Goal: Task Accomplishment & Management: Complete application form

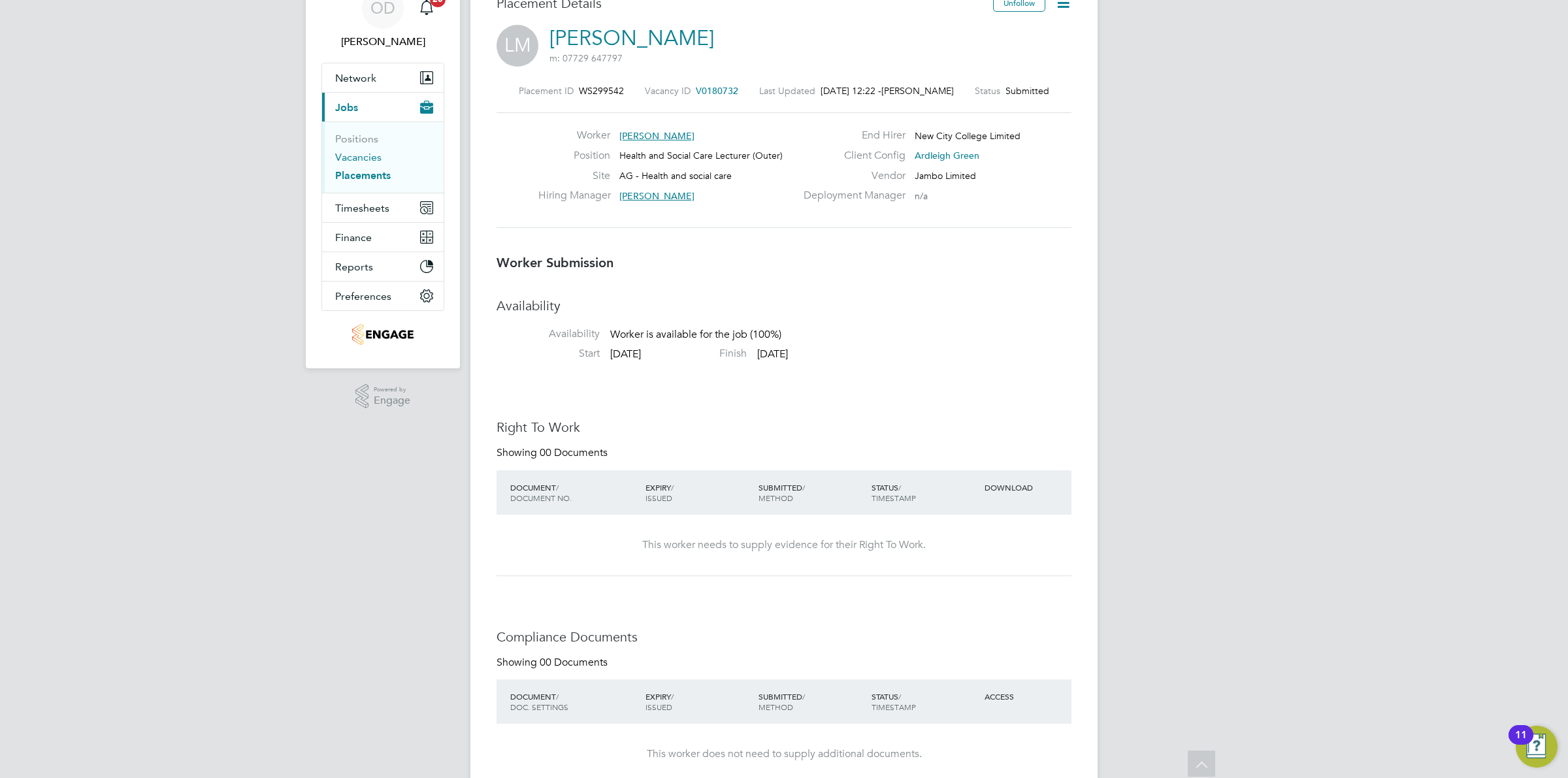
click at [367, 158] on link "Vacancies" at bounding box center [358, 157] width 46 height 13
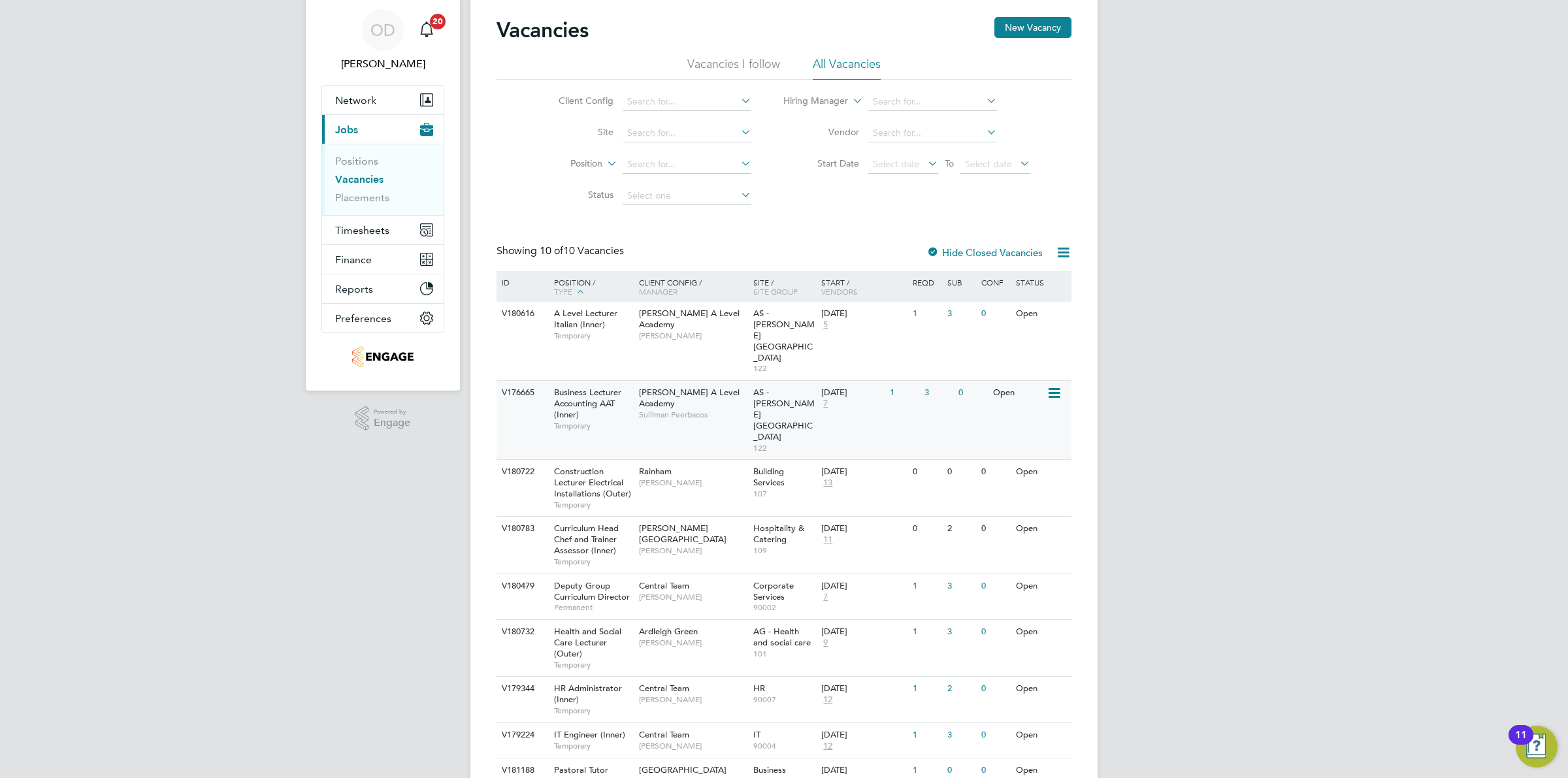
scroll to position [106, 0]
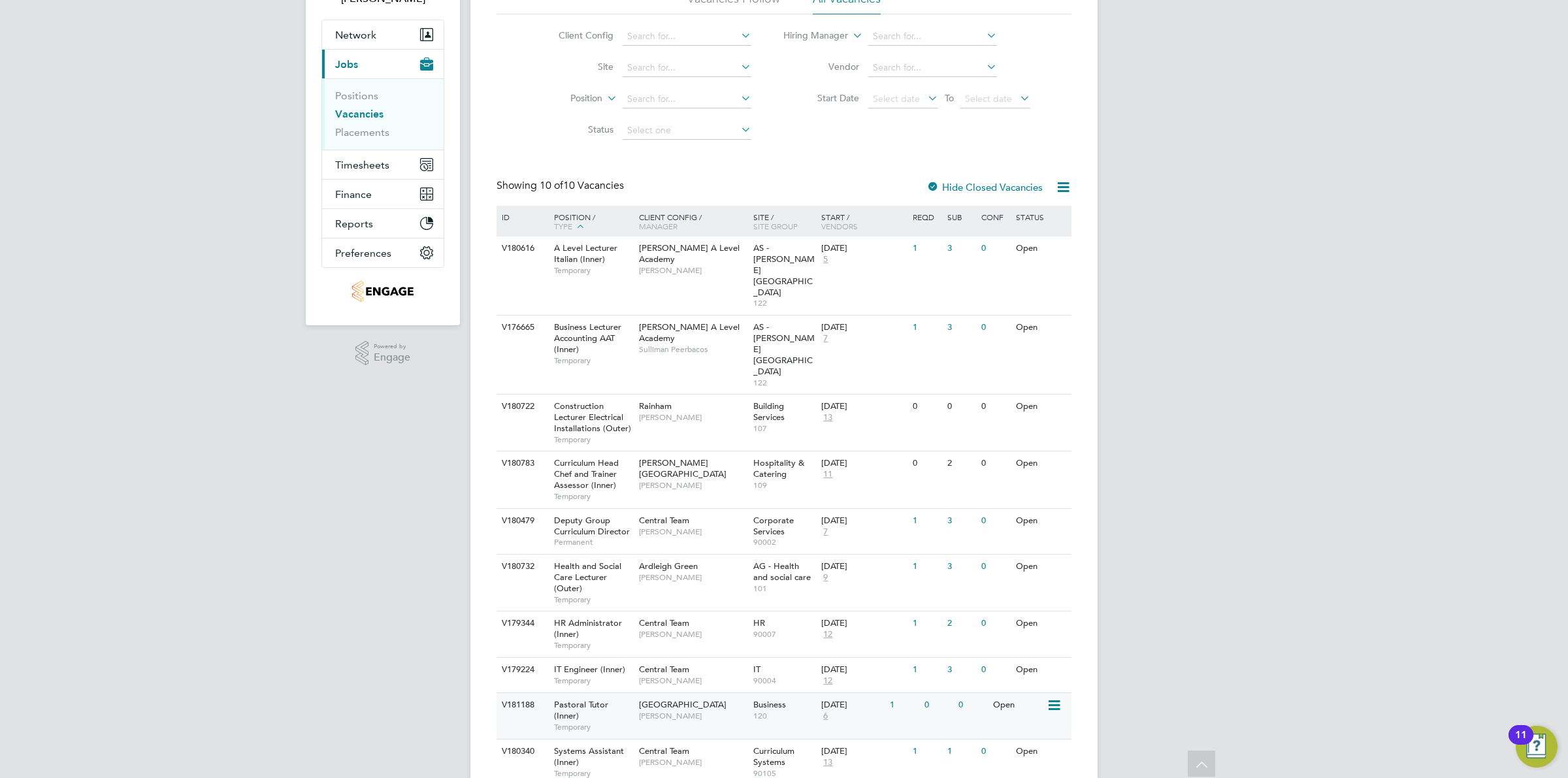
click at [758, 693] on div "Business 120" at bounding box center [784, 710] width 68 height 34
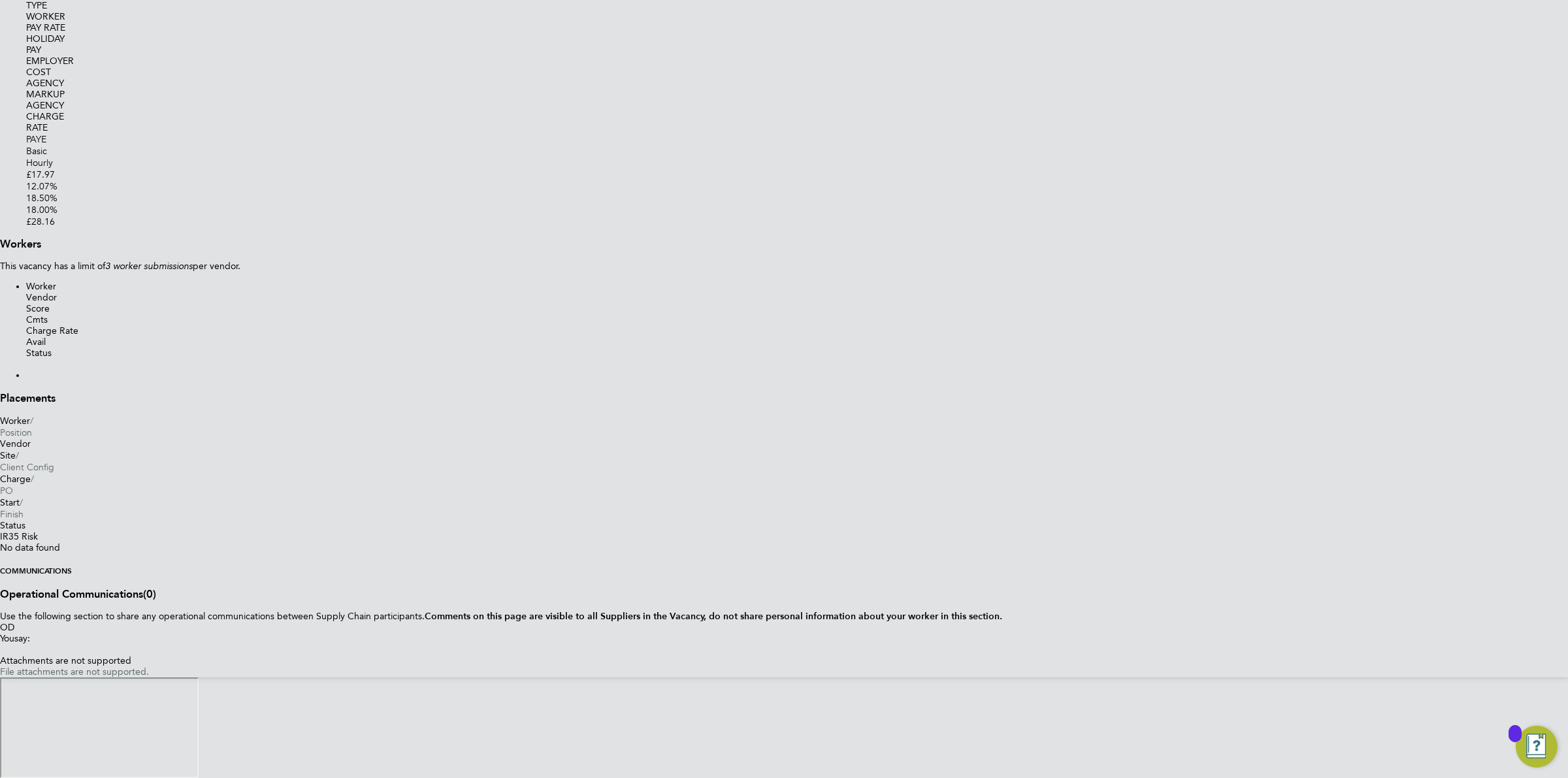
scroll to position [2470, 0]
click at [26, 367] on button "Submit Worker" at bounding box center [26, 367] width 0 height 0
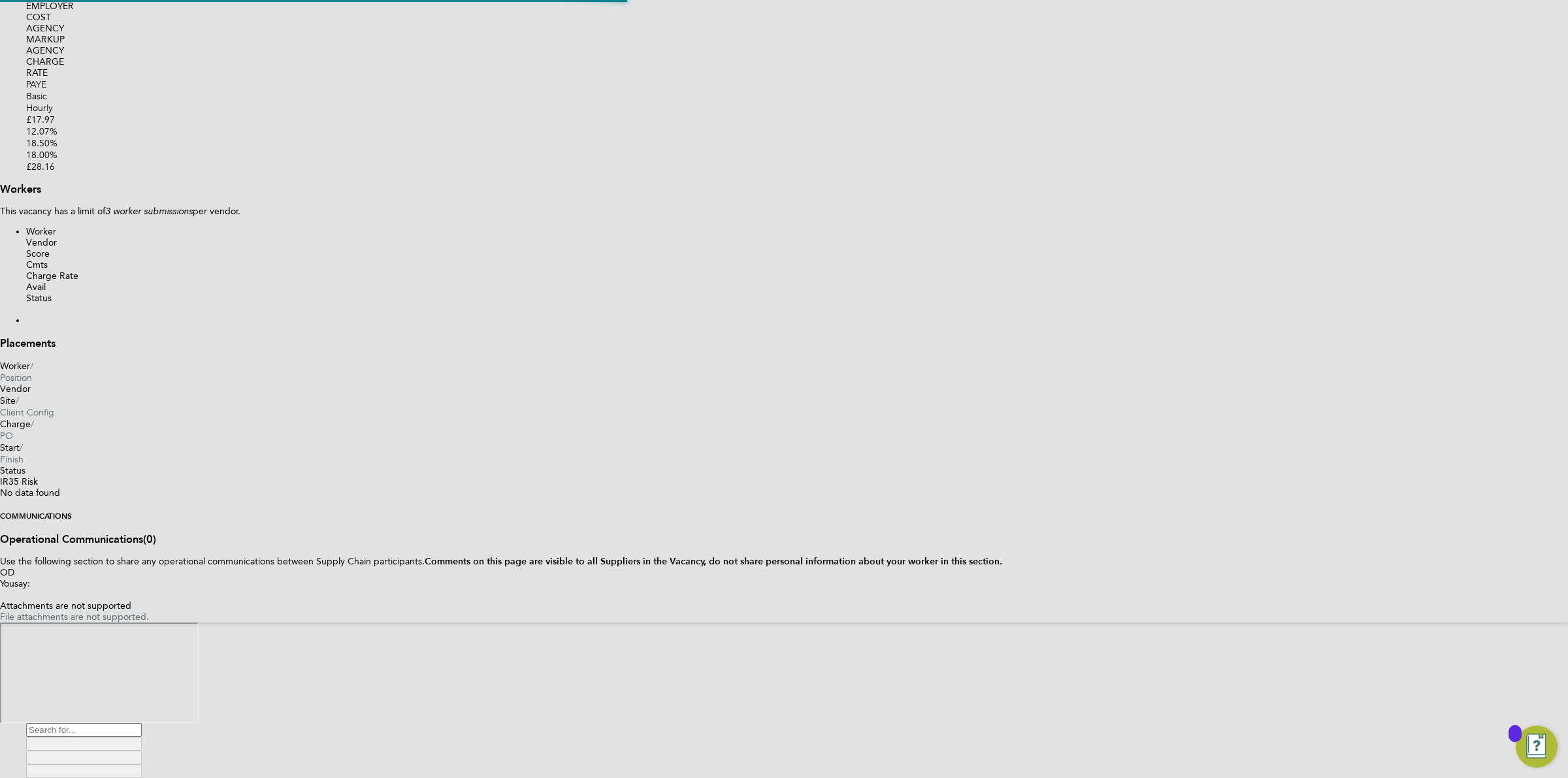
scroll to position [826, 598]
click at [142, 723] on input at bounding box center [84, 730] width 116 height 14
click at [762, 777] on li "Fat eha Begum (3163636)" at bounding box center [797, 778] width 1542 height 0
type input "Fateha Begum (3163636)"
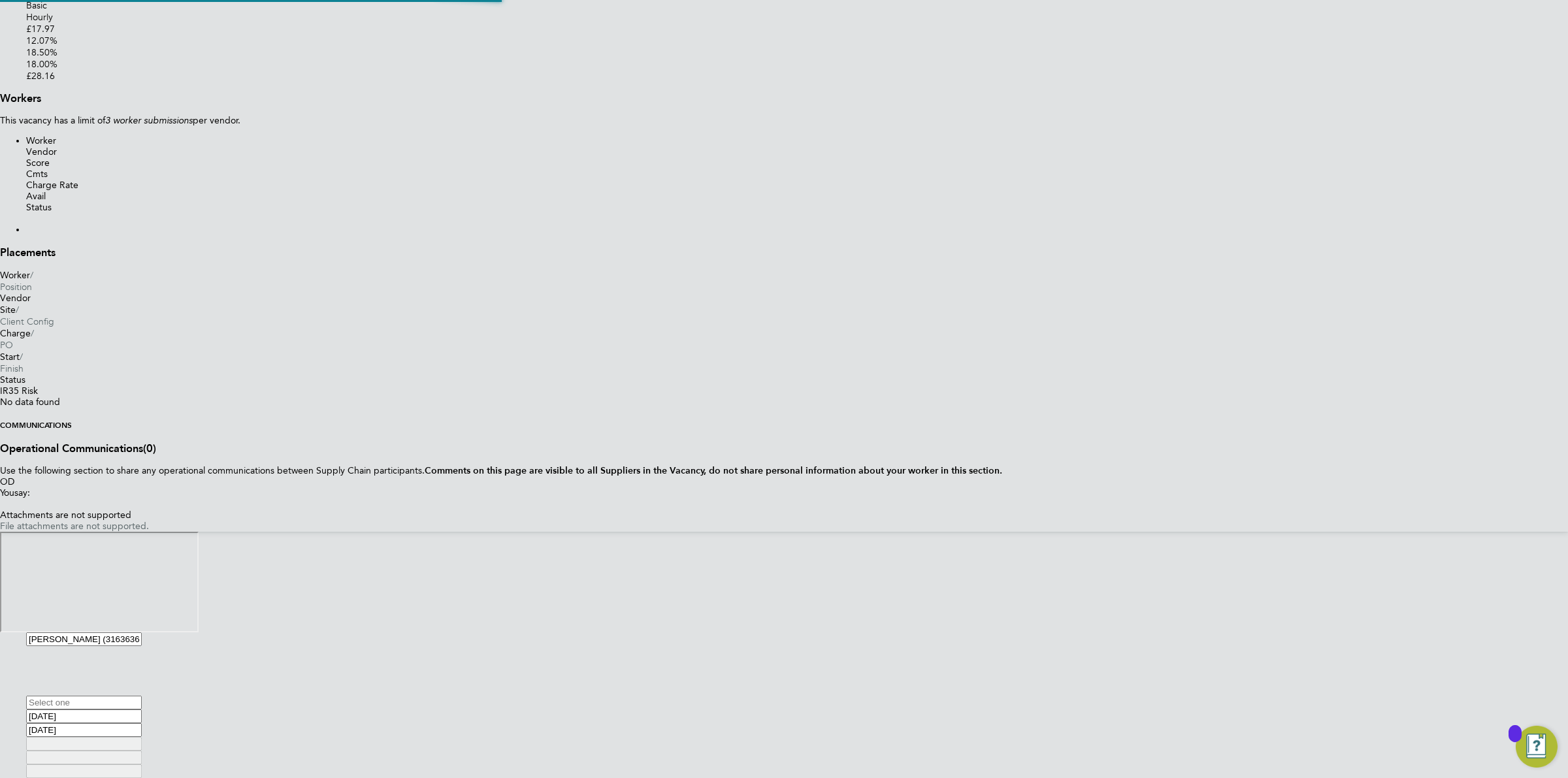
scroll to position [1117, 598]
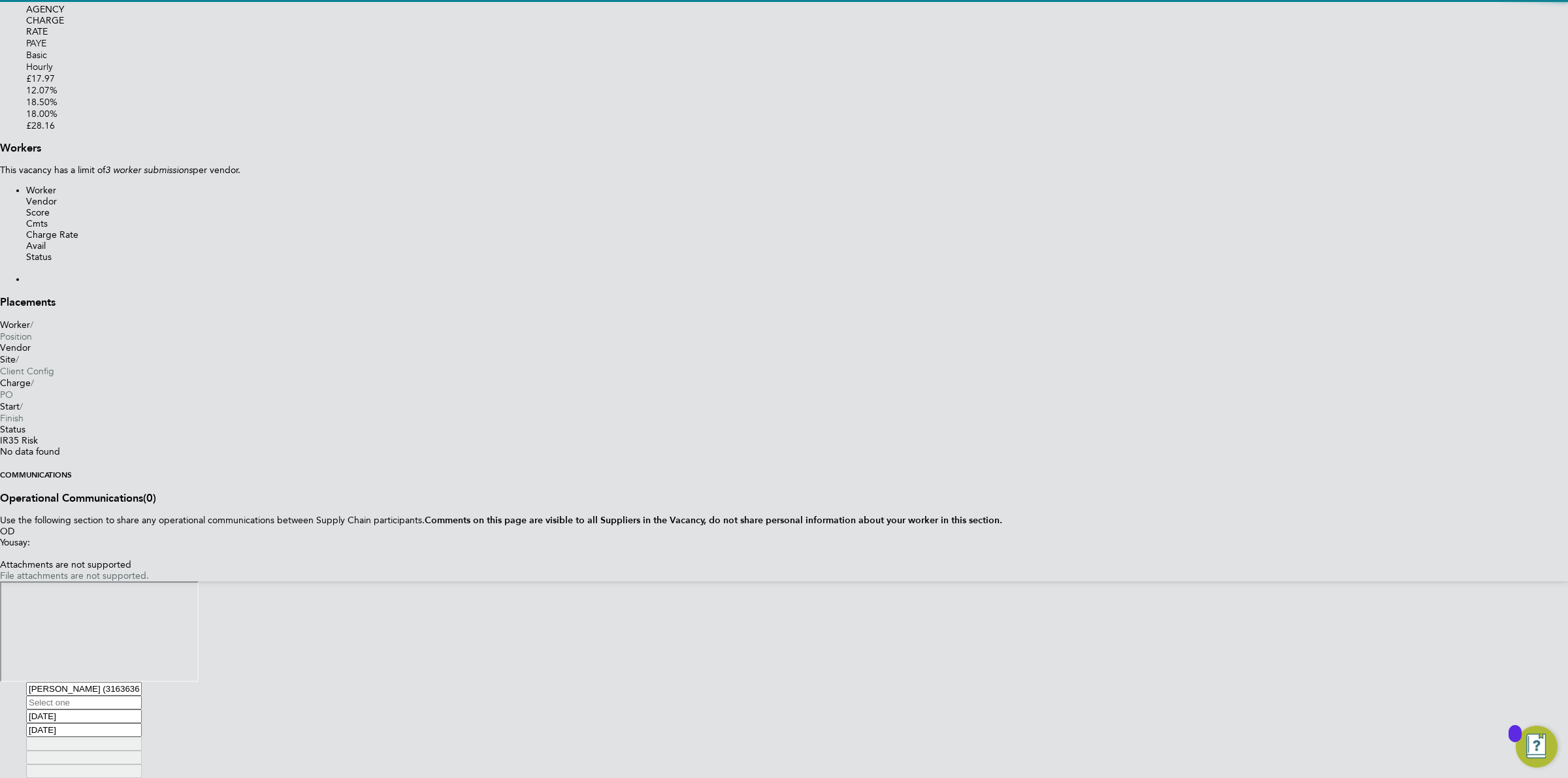
click at [142, 696] on input at bounding box center [84, 702] width 116 height 14
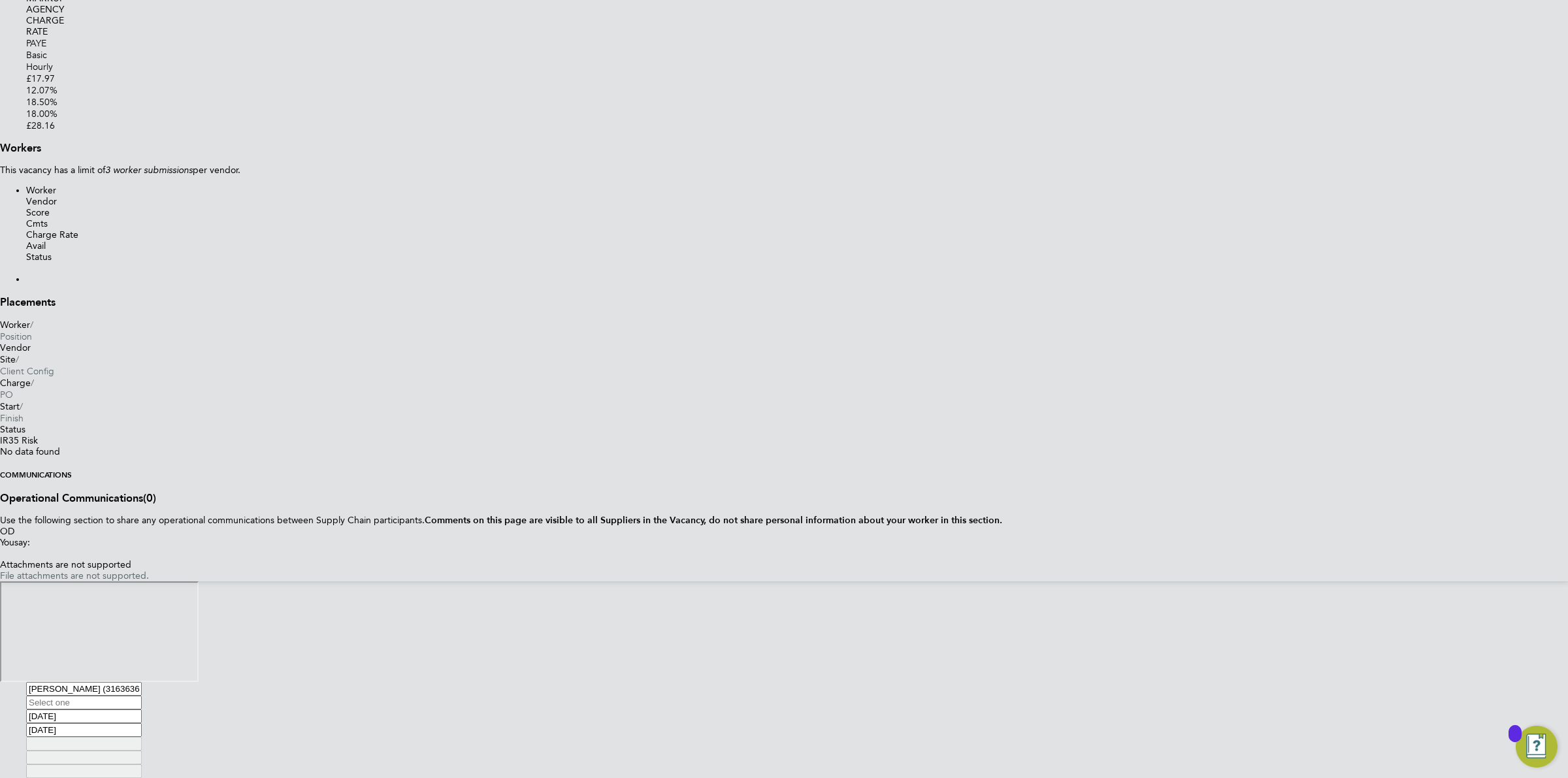
click at [702, 777] on li "Contract" at bounding box center [797, 778] width 1542 height 0
type input "Contract"
click at [883, 696] on li "FB Fateha Begum View details m: 07462297038 fbegum168211@gmail.com" at bounding box center [777, 696] width 1503 height 0
click at [52, 737] on button "Add Rate" at bounding box center [52, 737] width 0 height 0
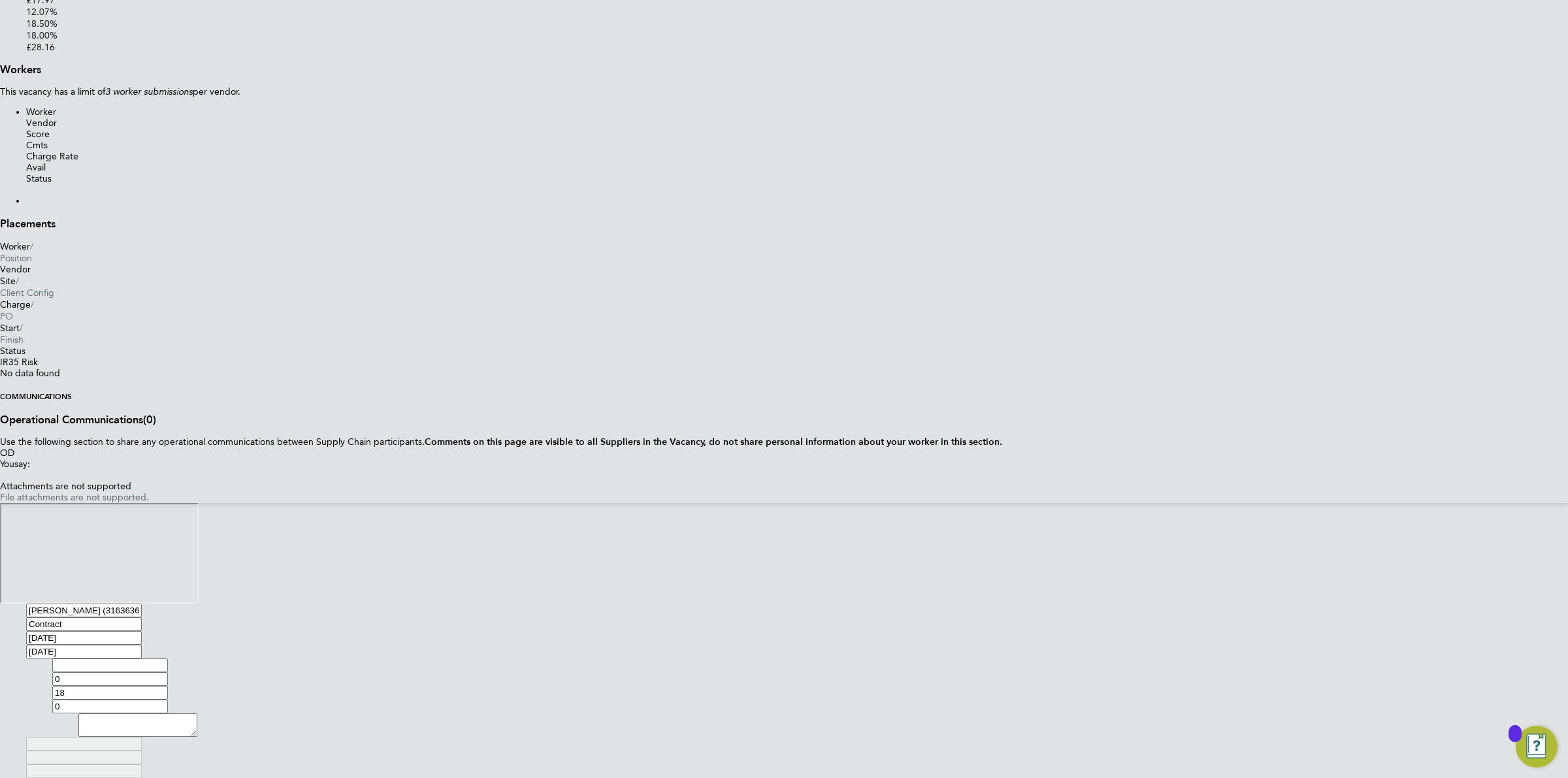
click at [168, 658] on input at bounding box center [110, 665] width 116 height 14
type input "Standard Rate"
drag, startPoint x: 720, startPoint y: 446, endPoint x: 699, endPoint y: 440, distance: 21.8
click at [699, 658] on div "Contract Standard Rate Hourly 0 0 n/a 0 n/a 18 0 % 0" at bounding box center [790, 685] width 1477 height 55
type input "2"
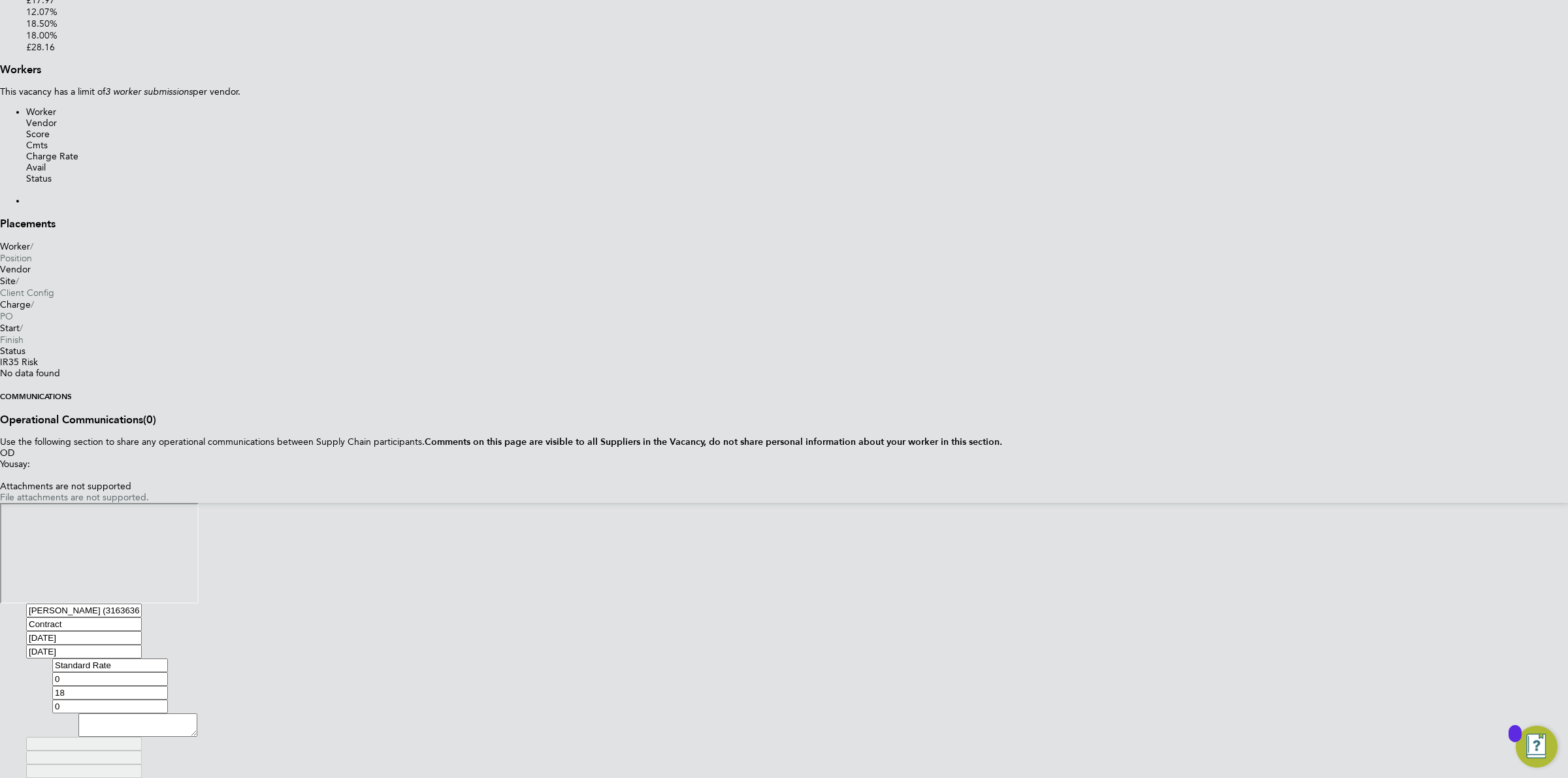
type input "2.36"
type input "24"
type input "28.32"
drag, startPoint x: 723, startPoint y: 182, endPoint x: 696, endPoint y: 180, distance: 27.1
click at [696, 658] on div "Contract Standard Rate Hourly 24 0 n/a 0 n/a 18 4.32 % 28.32" at bounding box center [790, 685] width 1477 height 55
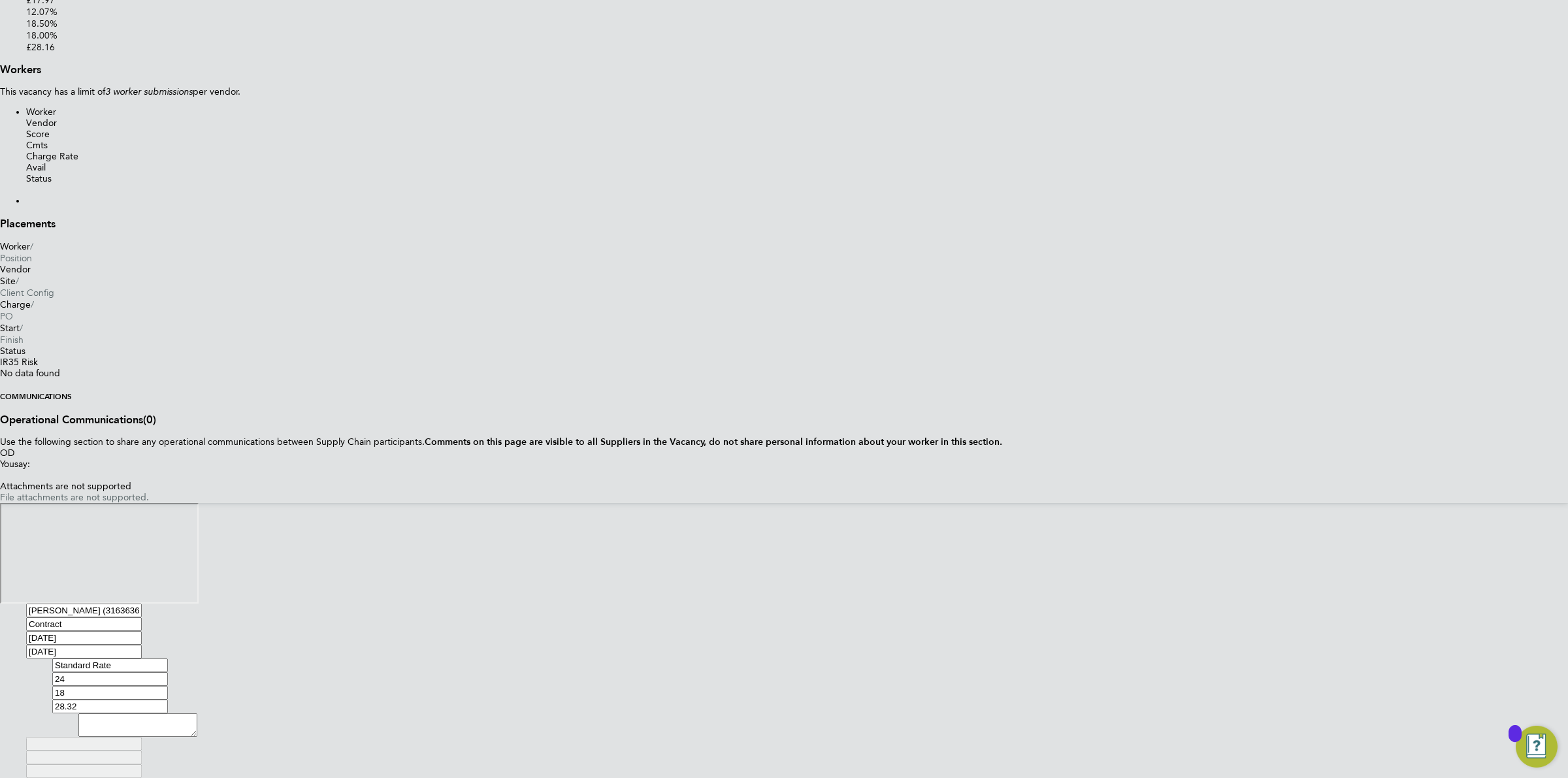
type input "2"
type input "0.36"
type input "2.36"
type input "22"
type input "3.96"
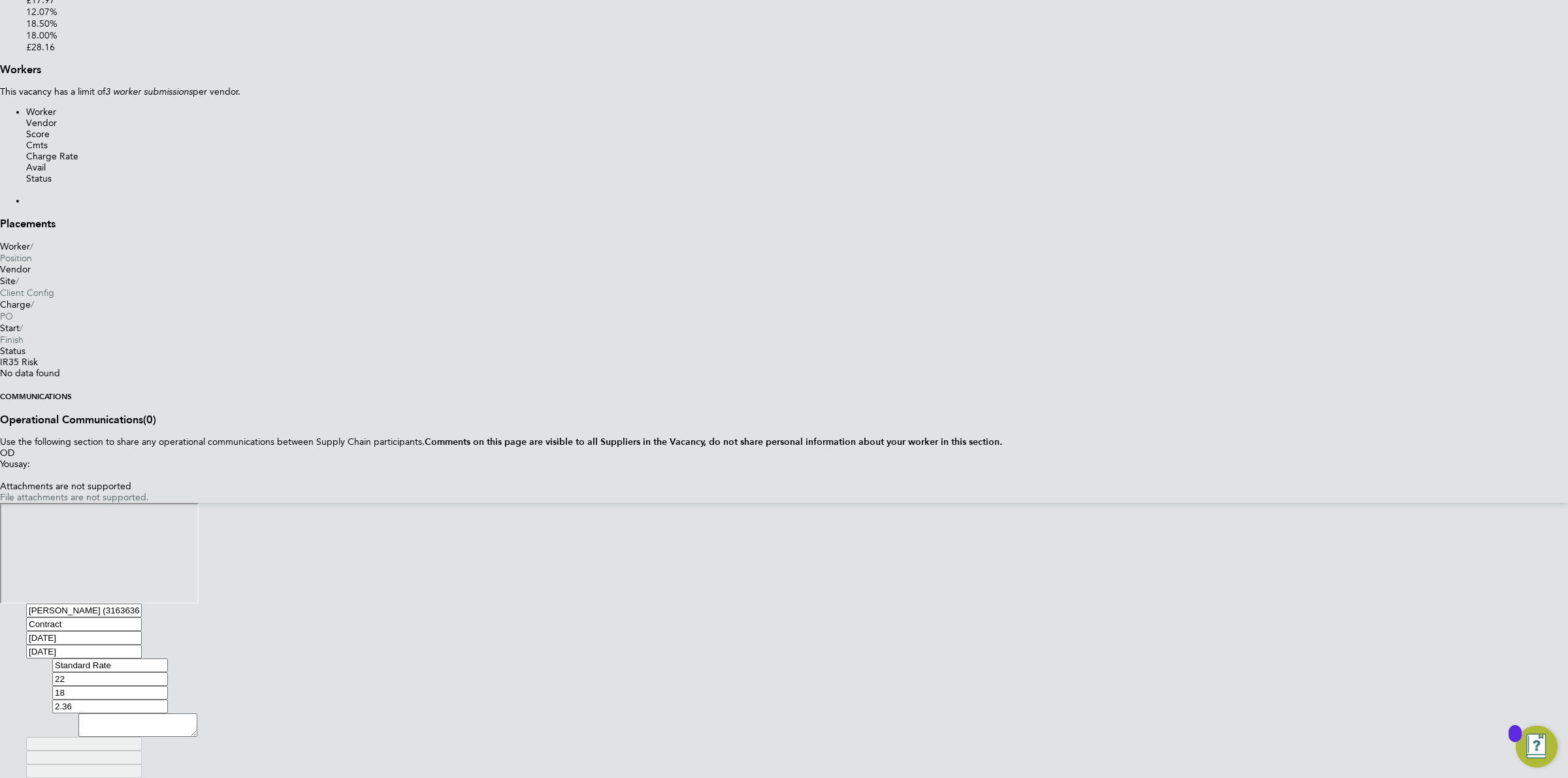
type input "25.96"
click at [168, 686] on input "18" at bounding box center [110, 692] width 116 height 14
click at [168, 696] on icon at bounding box center [168, 696] width 0 height 0
click at [953, 777] on li "£" at bounding box center [797, 778] width 1542 height 0
drag, startPoint x: 748, startPoint y: 182, endPoint x: 696, endPoint y: 180, distance: 52.0
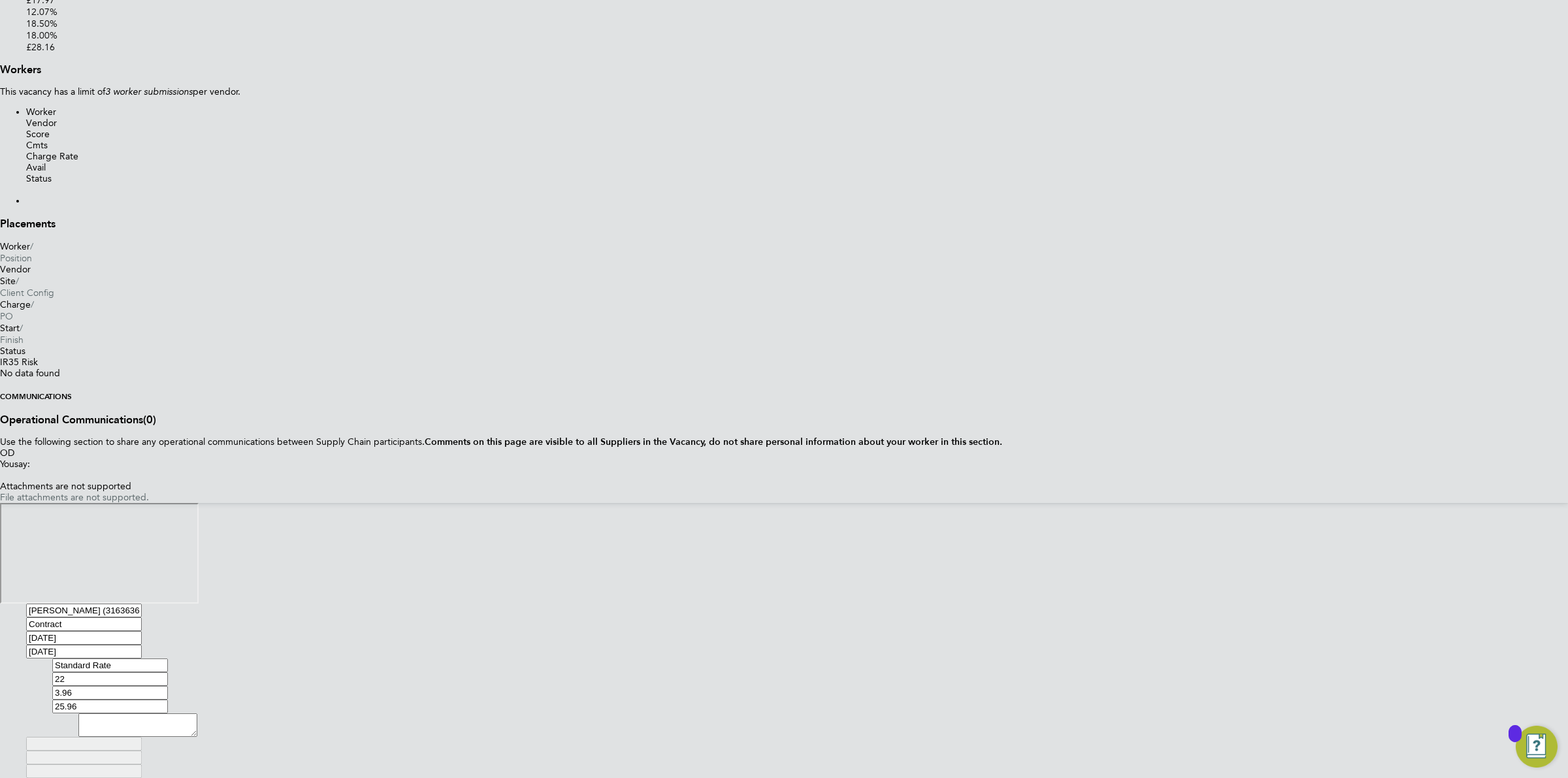
click at [696, 658] on div "Contract Standard Rate Hourly 22 0 n/a 0 n/a 18 3.96 £ 25.96" at bounding box center [790, 685] width 1477 height 55
type input "2"
type input "5.96"
type input "23"
type input "26.96"
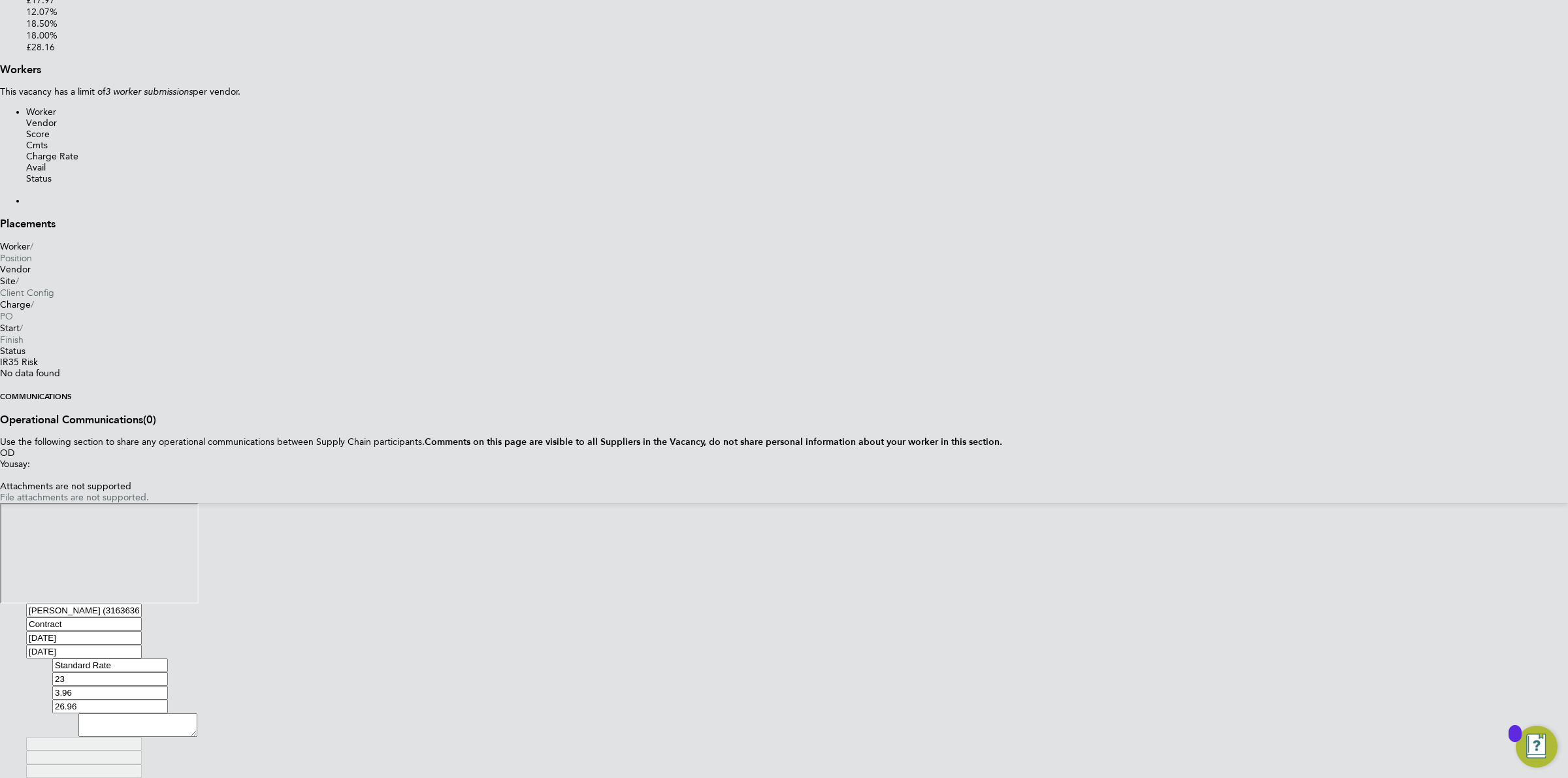
type input "23.5"
type input "27.46"
drag, startPoint x: 746, startPoint y: 180, endPoint x: 646, endPoint y: 180, distance: 100.0
click at [646, 658] on div "Contract Standard Rate Hourly 23.50 0 n/a 0 n/a 16.851063829787233 3.96 £ 27.46" at bounding box center [790, 685] width 1477 height 55
type input "2"
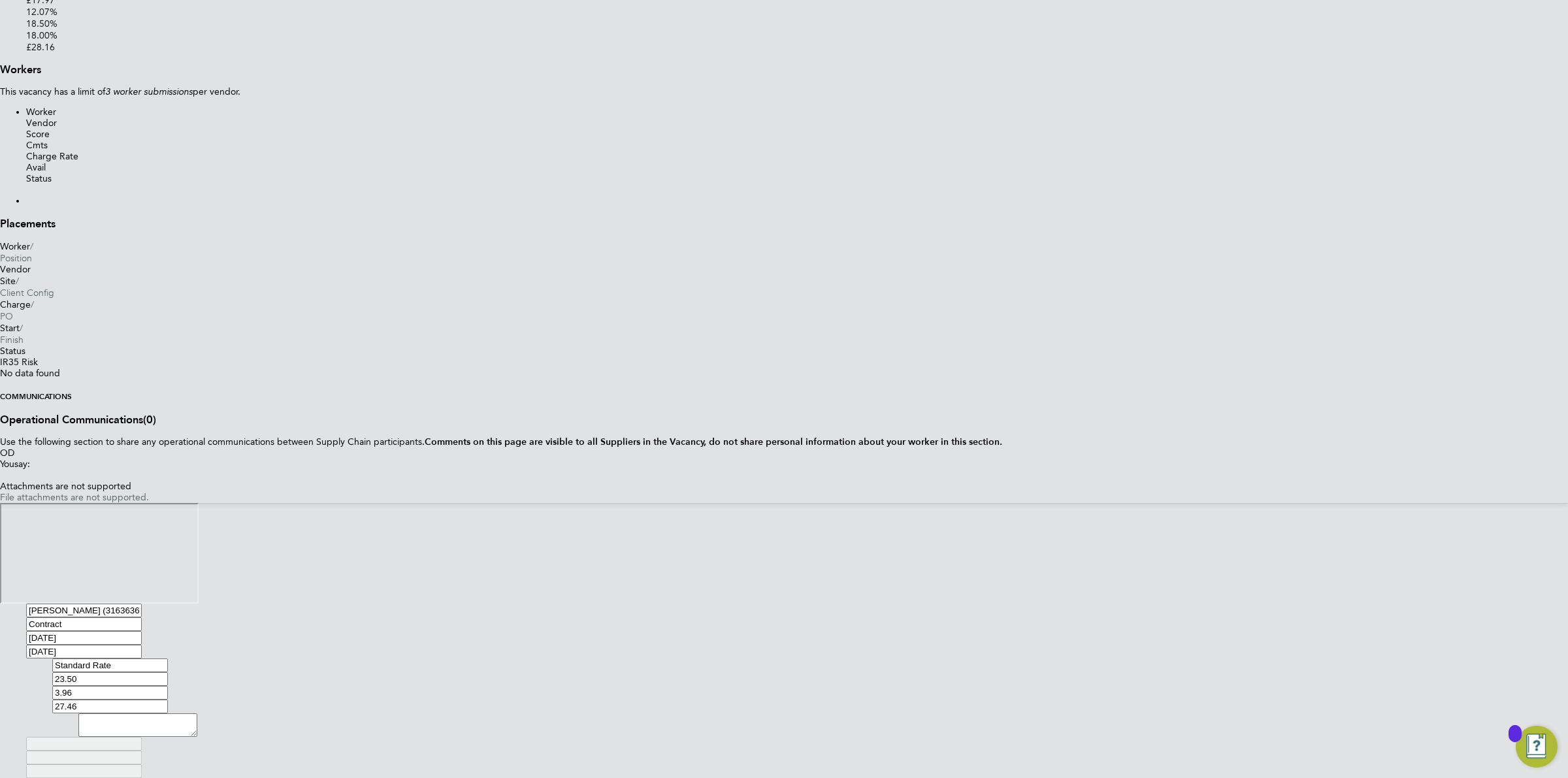
type input "5.96"
type input "24"
type input "27.96"
type input "24"
click at [843, 686] on div "0 n/a" at bounding box center [790, 686] width 1477 height 0
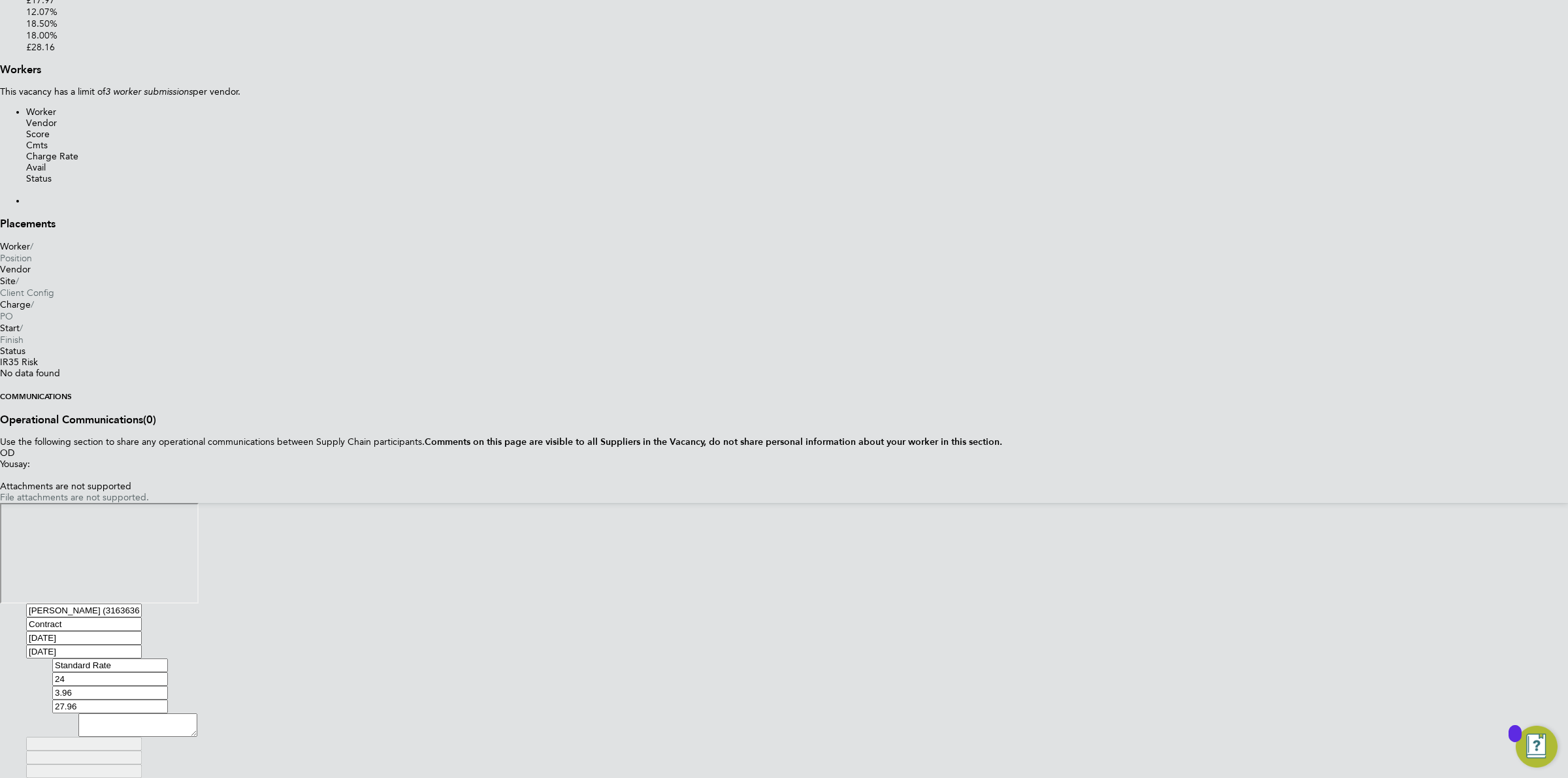
click at [168, 696] on icon at bounding box center [168, 696] width 0 height 0
click at [945, 777] on li "£" at bounding box center [797, 778] width 1542 height 0
drag, startPoint x: 928, startPoint y: 162, endPoint x: 874, endPoint y: 145, distance: 56.6
click at [882, 658] on div "Contract Standard Rate Hourly 24 0 n/a 0 n/a 16.5 3.96 £ 27.96" at bounding box center [790, 685] width 1477 height 55
type input "7"
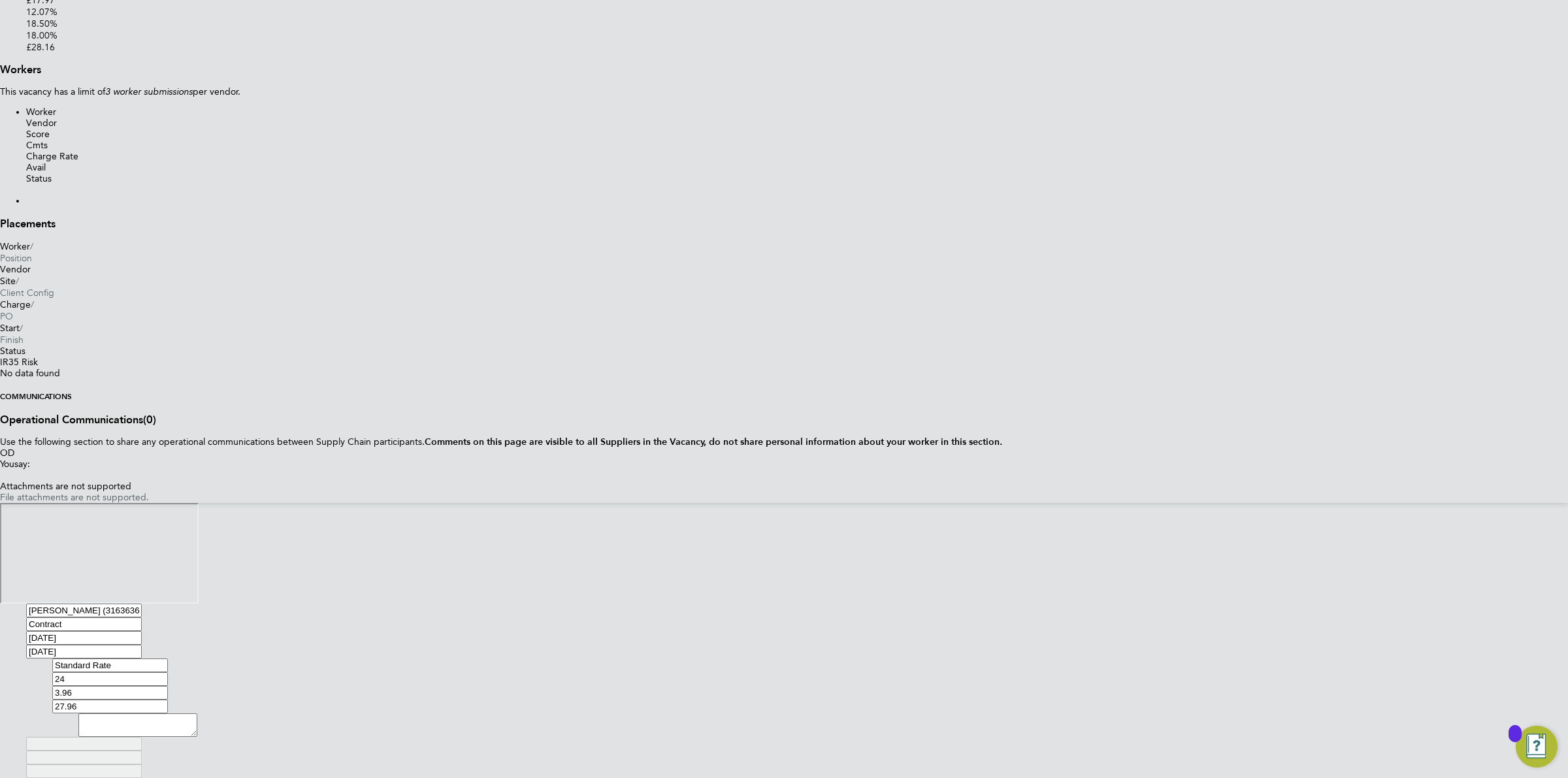
type input "31"
type input "7.5"
type input "31.5"
type input "7.50"
click at [981, 737] on h3 "Skills, tools, H&S" at bounding box center [764, 737] width 1529 height 0
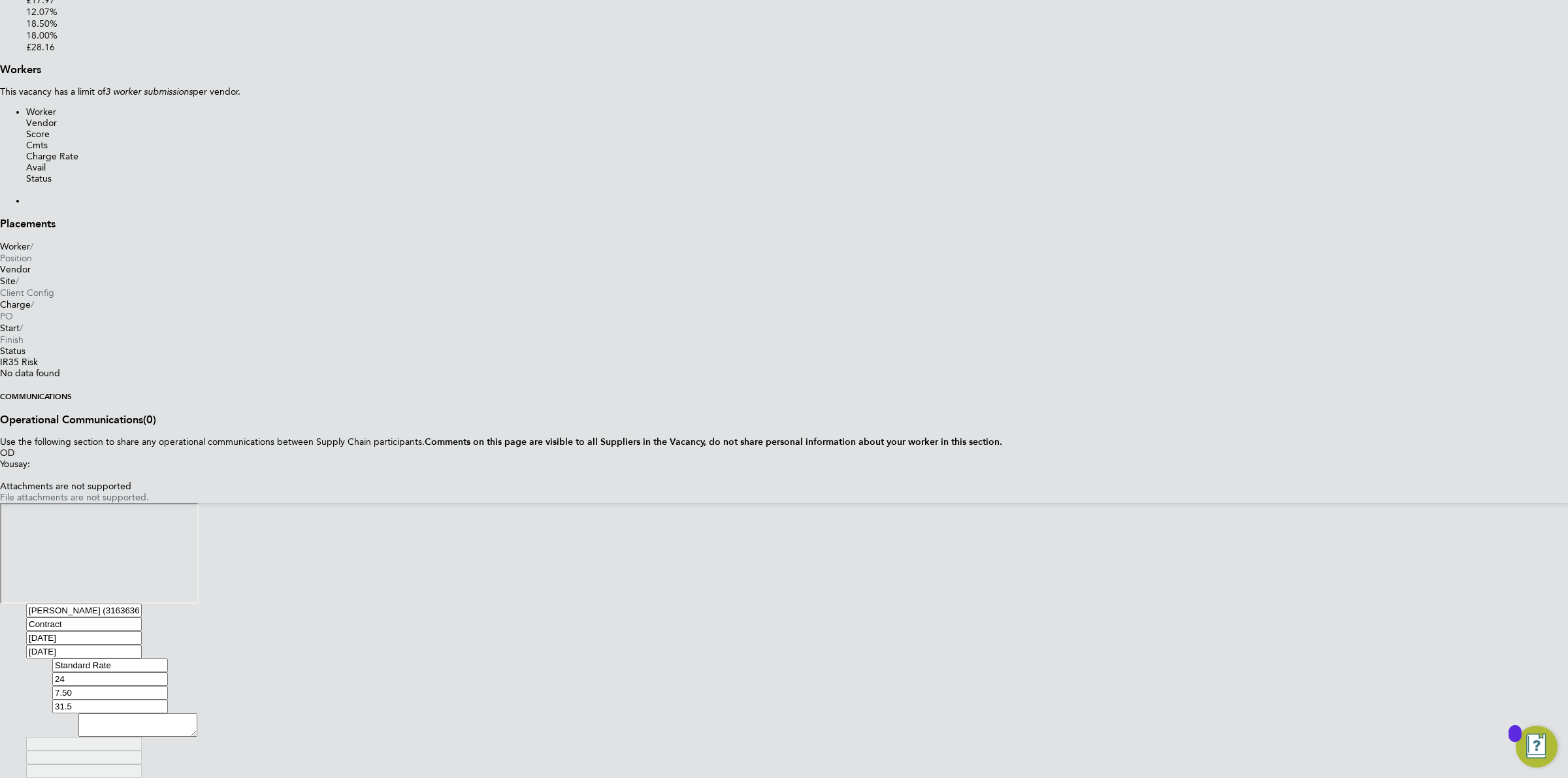
drag, startPoint x: 891, startPoint y: 733, endPoint x: 897, endPoint y: 681, distance: 52.3
click at [0, 777] on button "Save" at bounding box center [0, 778] width 0 height 0
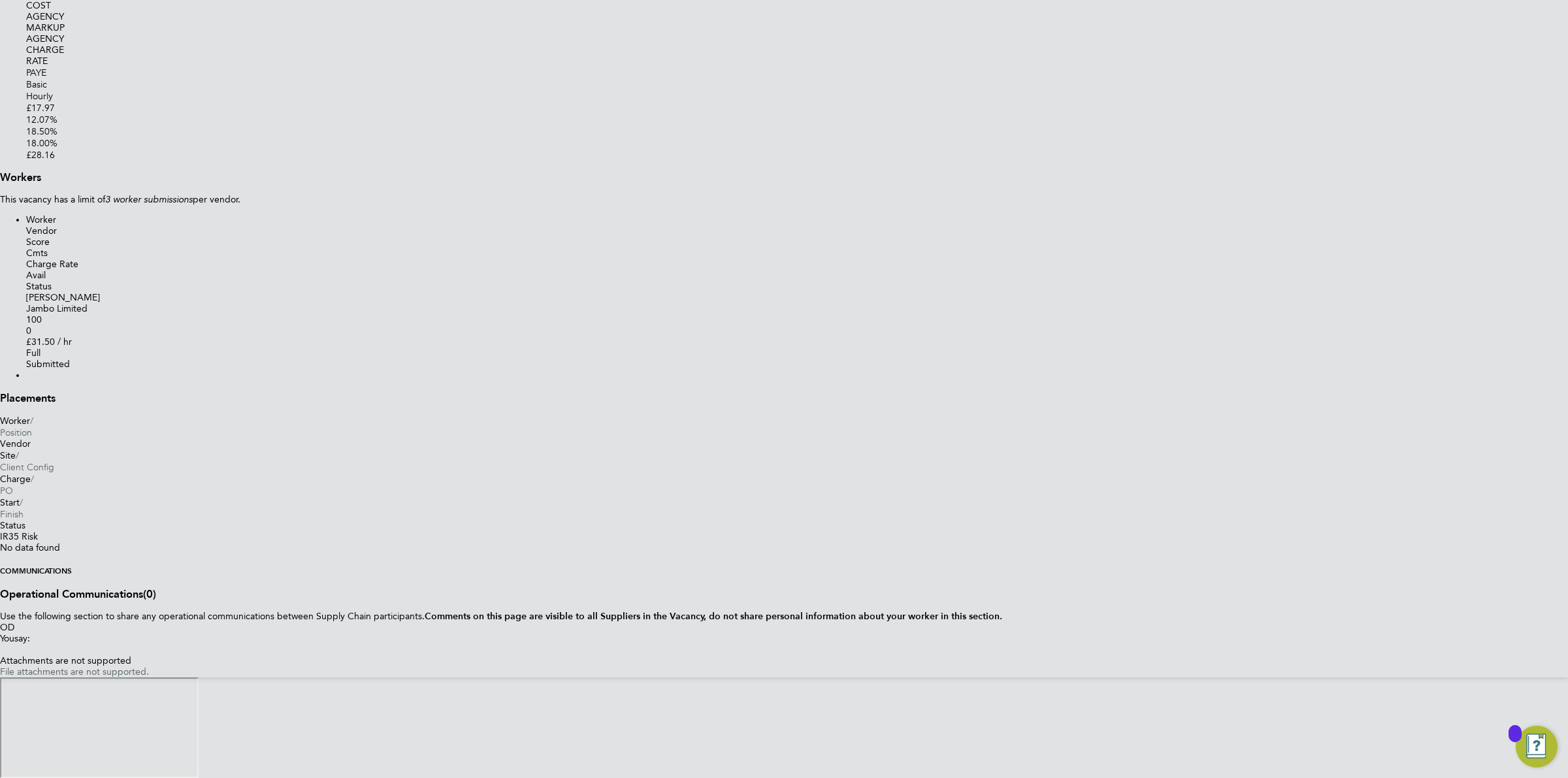
click at [690, 303] on div "Jambo Limited" at bounding box center [797, 308] width 1542 height 11
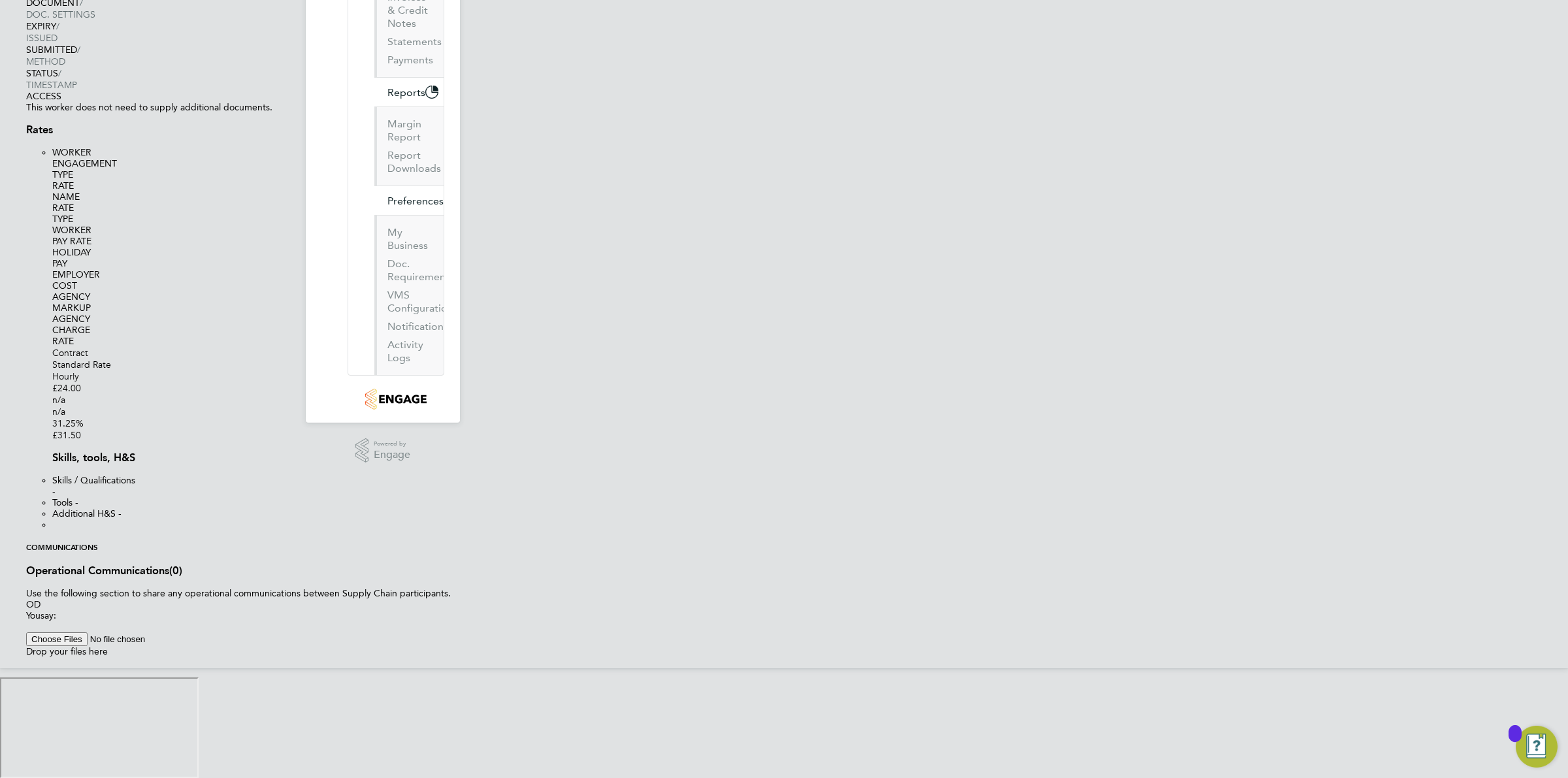
click at [192, 646] on input "file" at bounding box center [109, 639] width 165 height 14
type input "C:\fakepath\Fateha.docx"
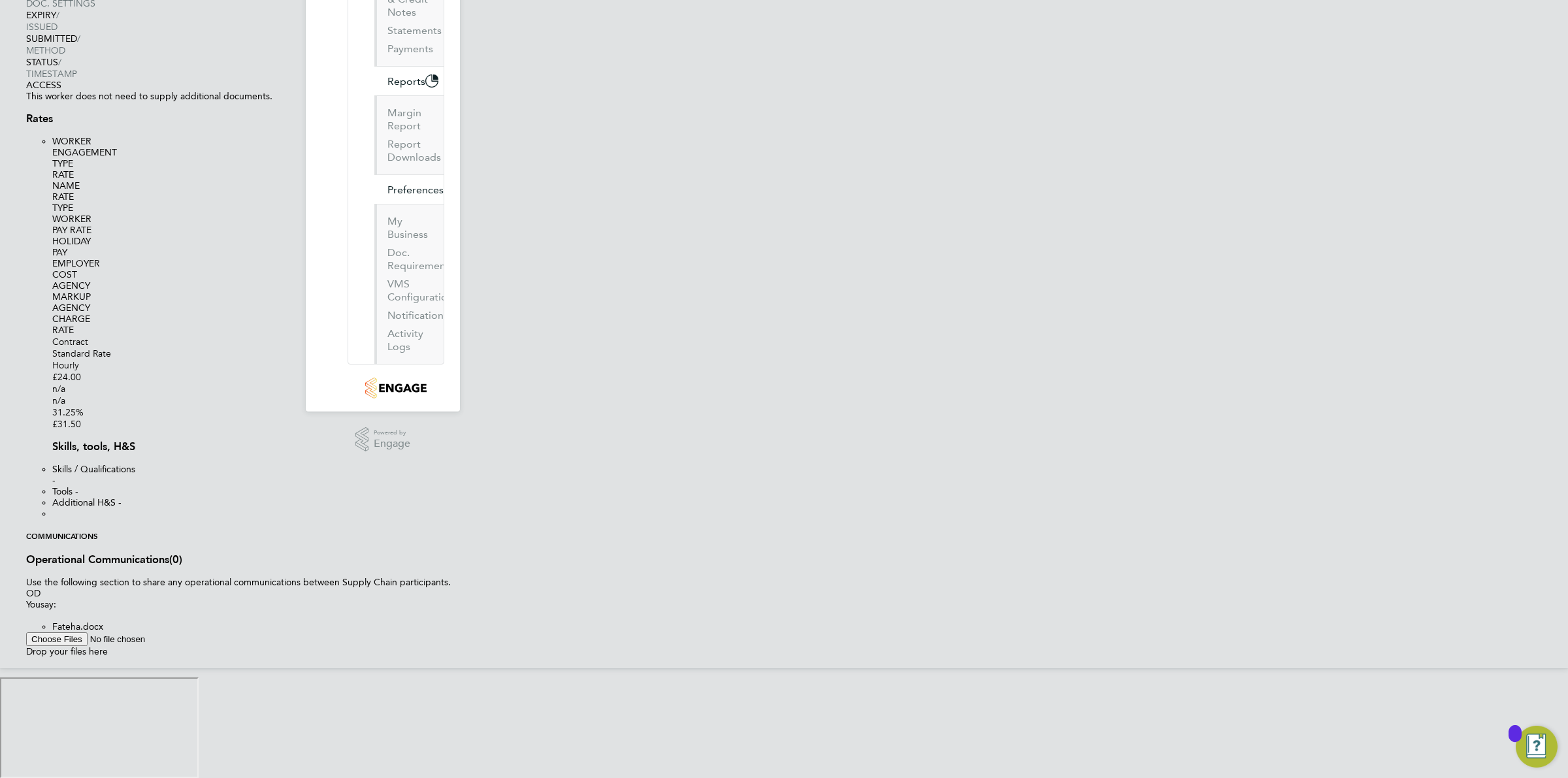
click at [26, 665] on button "Post" at bounding box center [26, 665] width 0 height 0
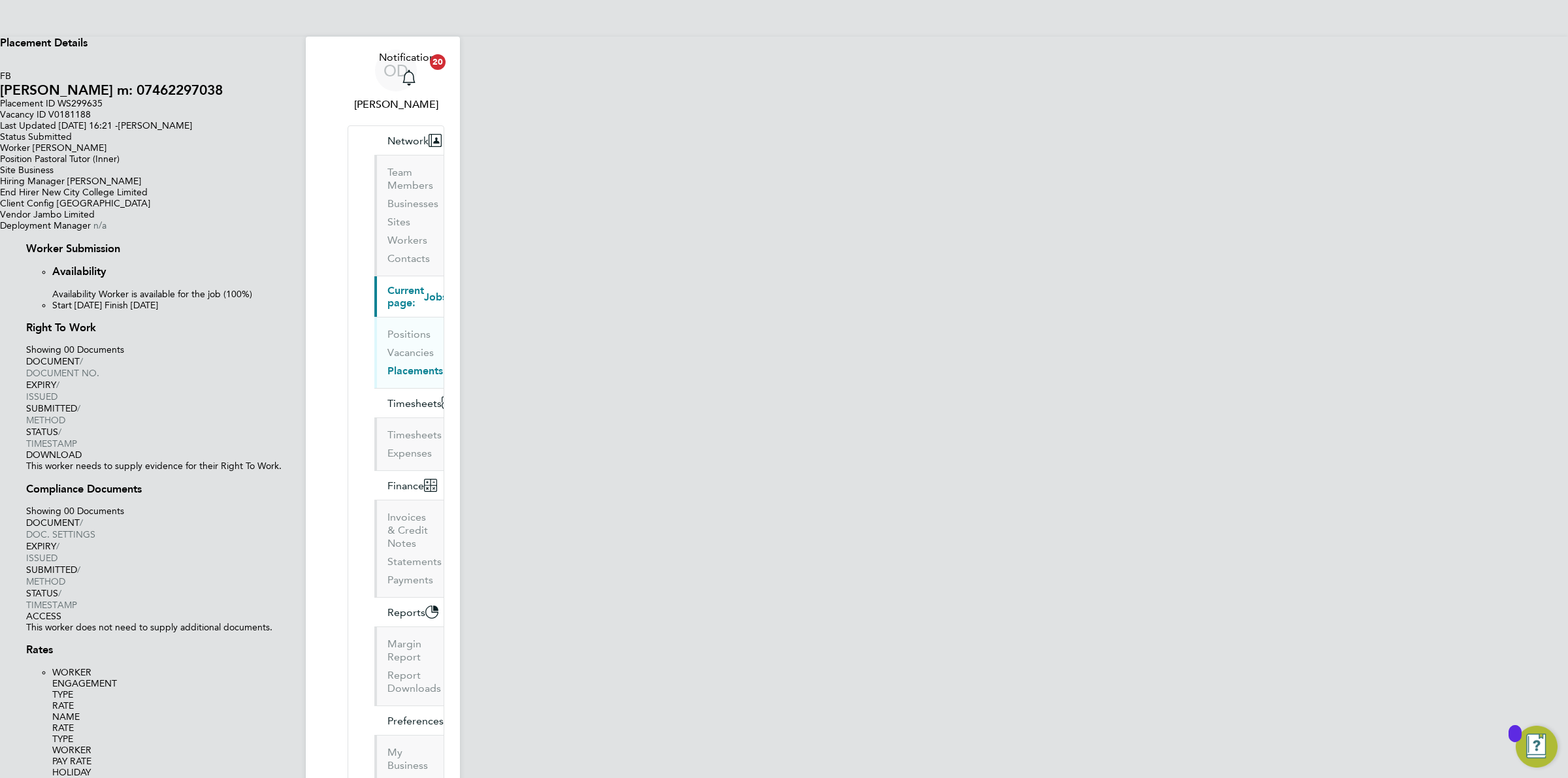
click at [388, 328] on li "Positions" at bounding box center [410, 337] width 45 height 18
click at [388, 346] on link "Vacancies" at bounding box center [411, 352] width 46 height 13
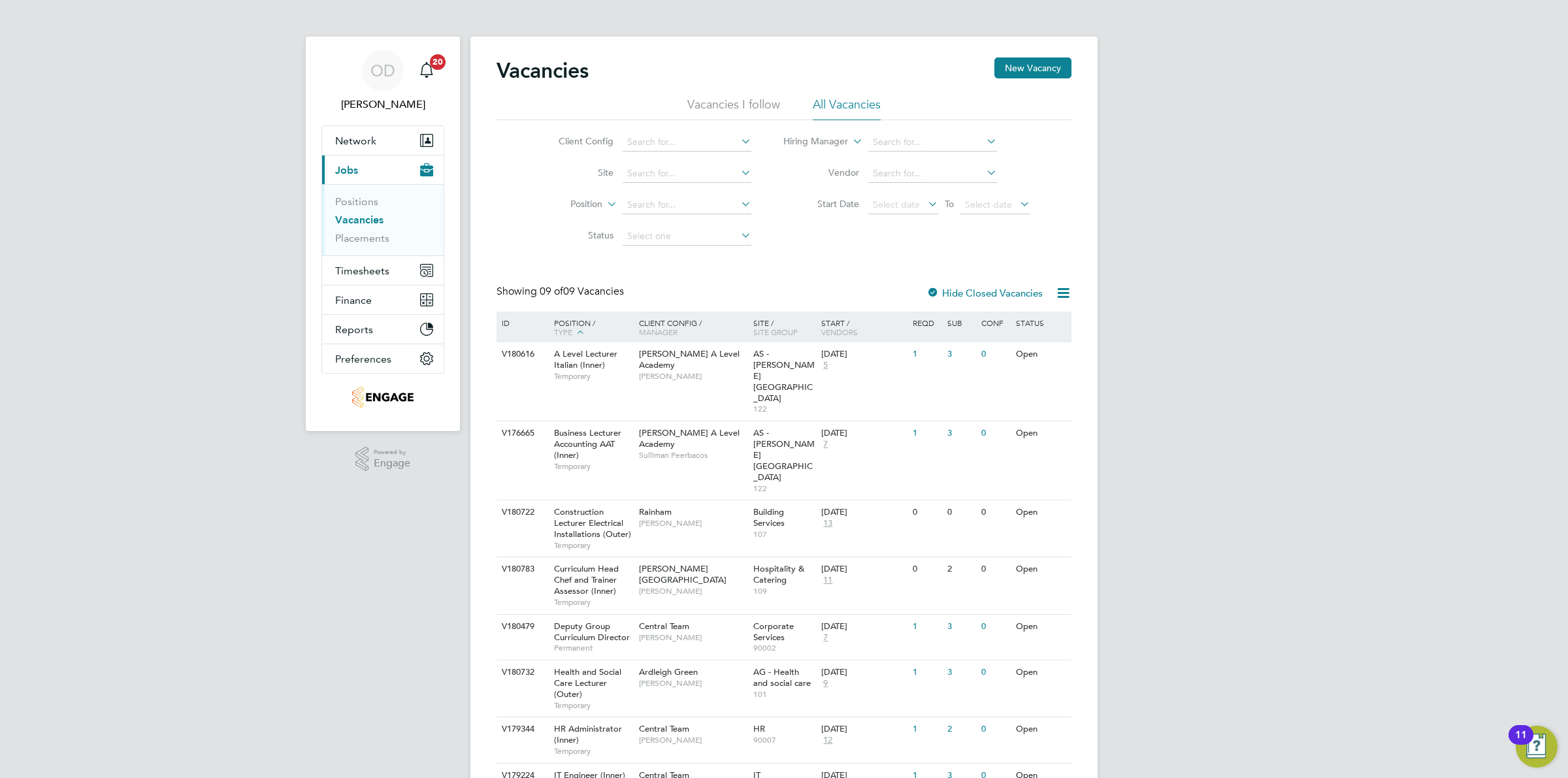
scroll to position [40, 0]
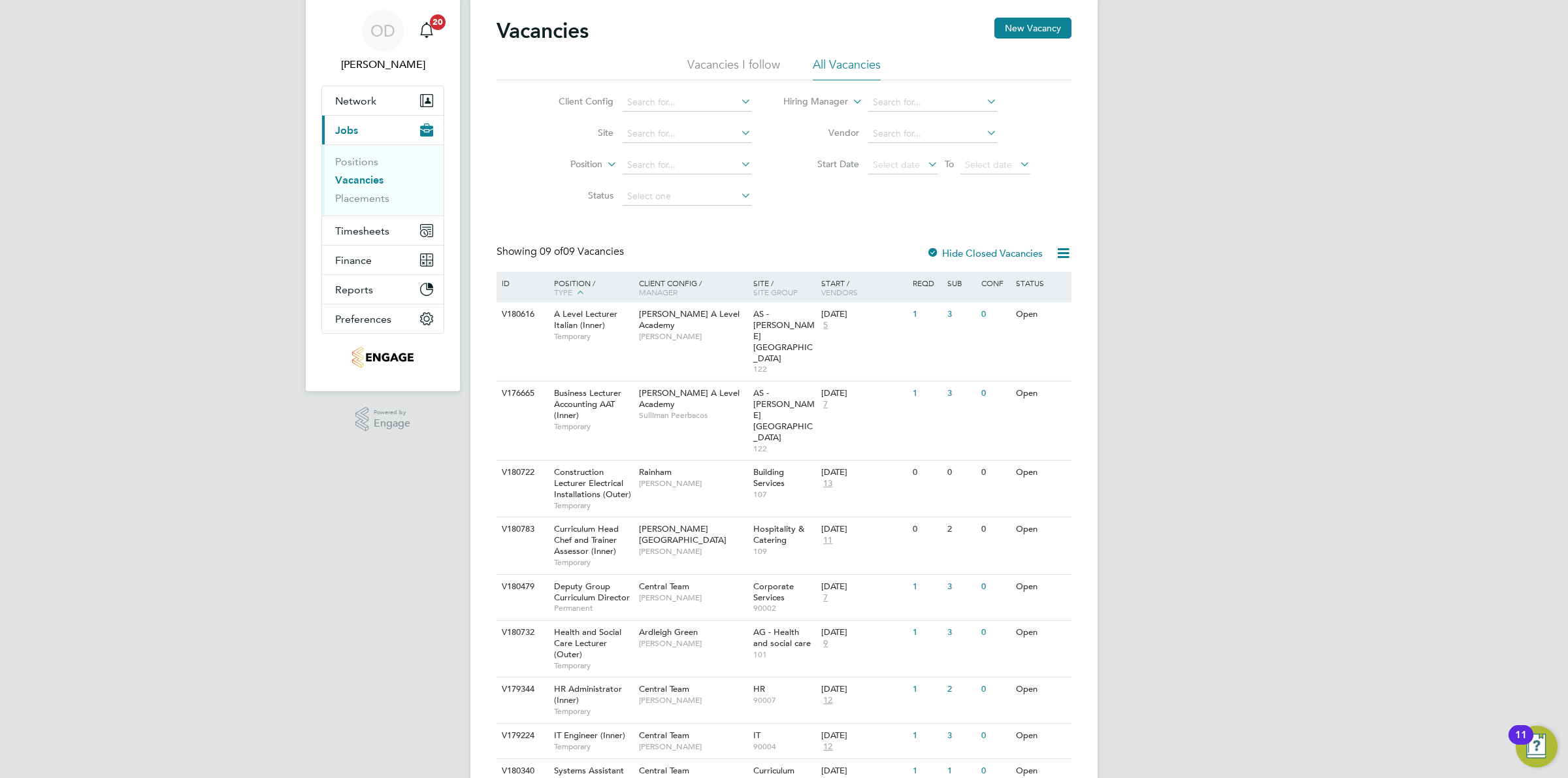
click at [371, 181] on link "Vacancies" at bounding box center [359, 180] width 48 height 13
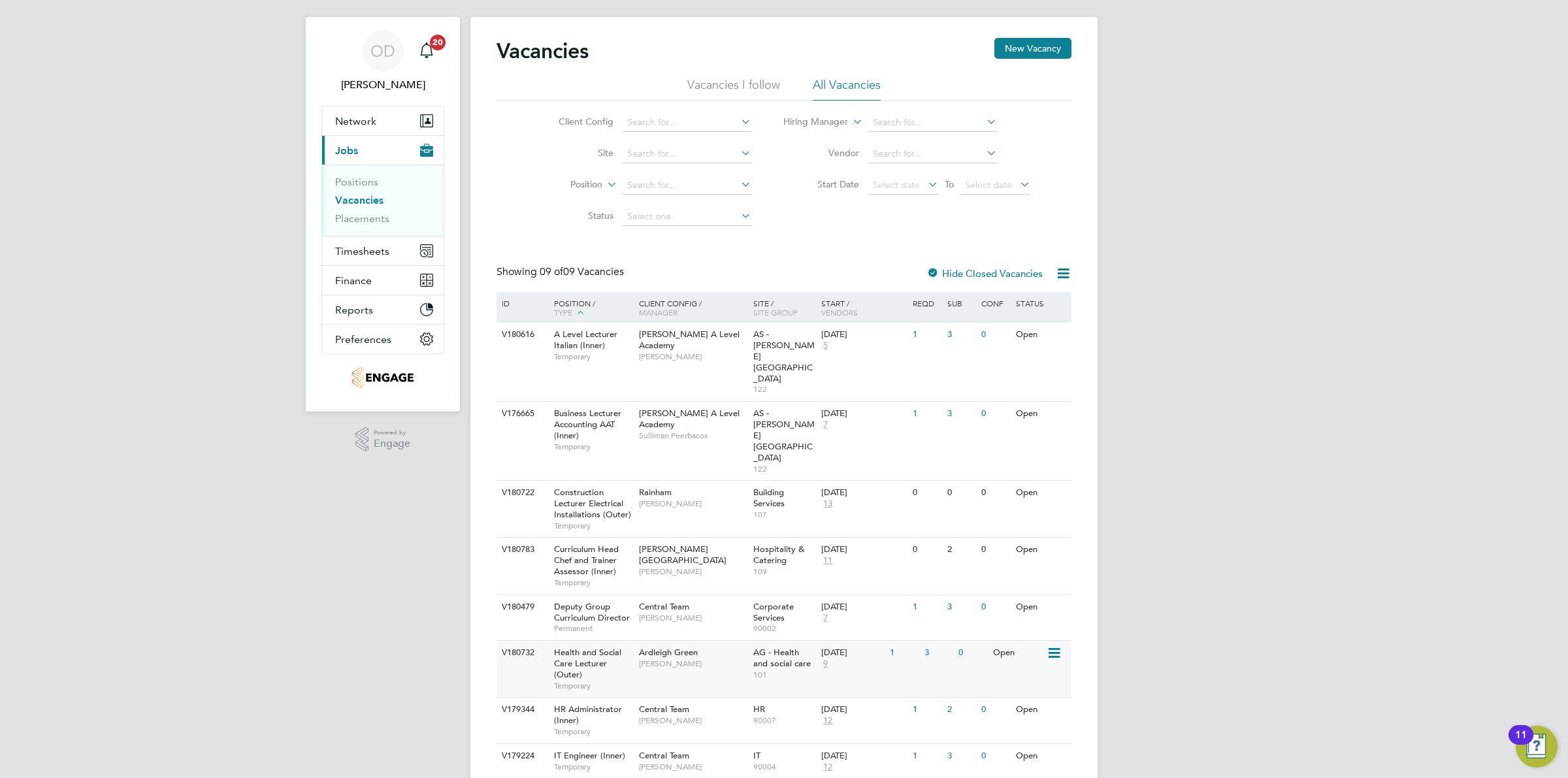
scroll to position [60, 0]
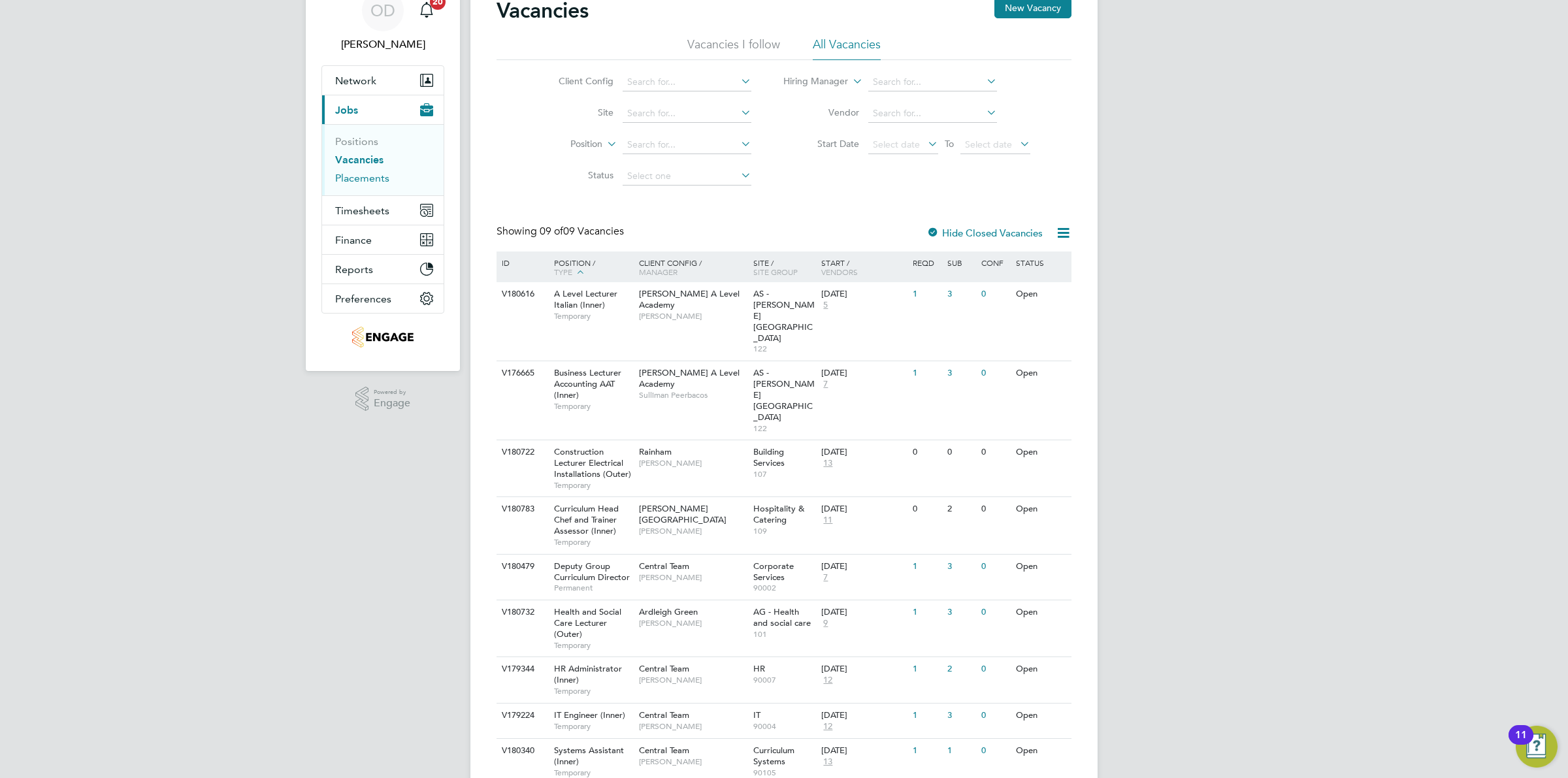
click at [359, 178] on link "Placements" at bounding box center [362, 178] width 54 height 13
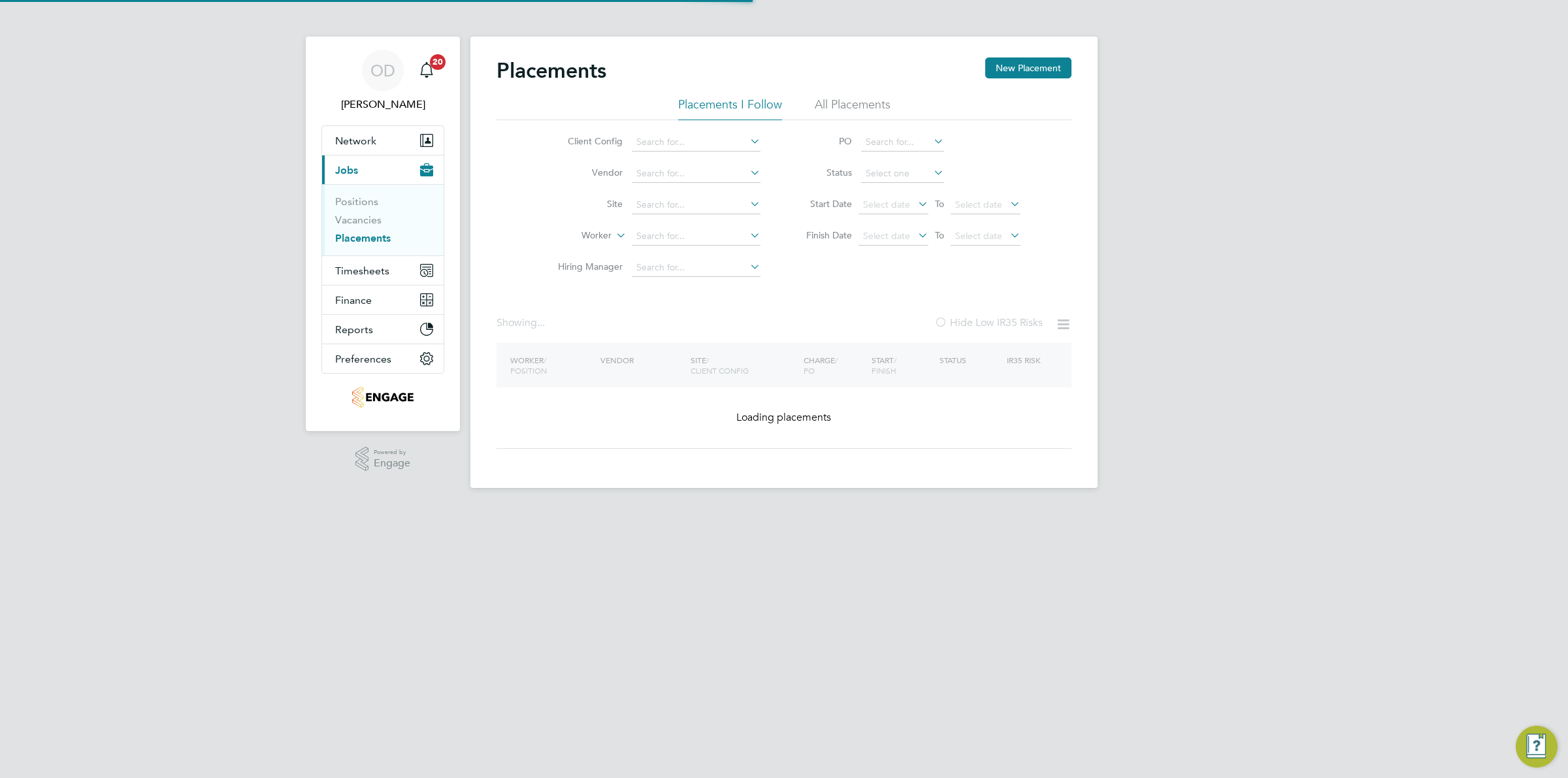
click at [353, 158] on button "Current page: Jobs" at bounding box center [382, 170] width 122 height 29
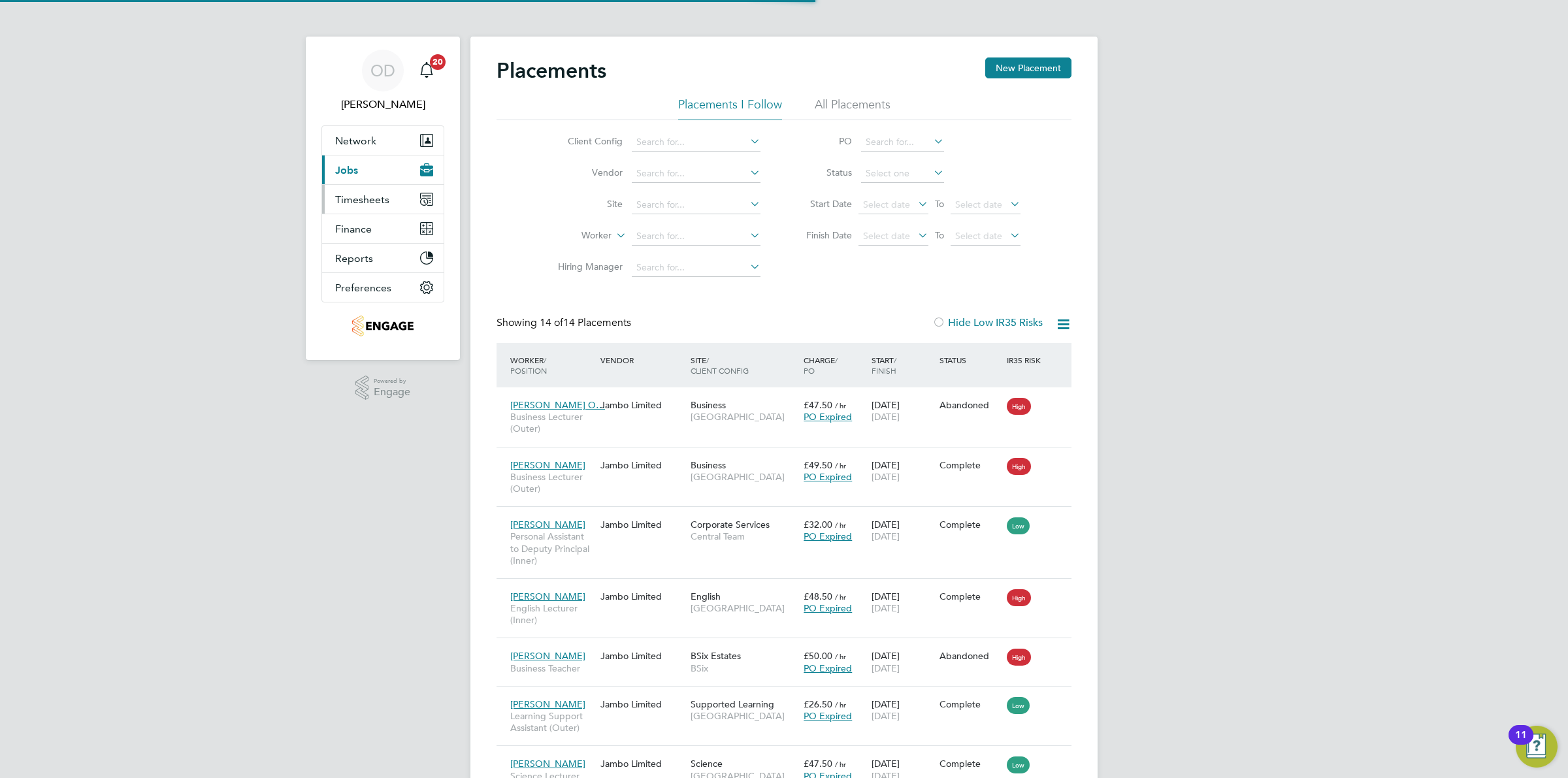
click at [376, 208] on button "Timesheets" at bounding box center [382, 199] width 122 height 29
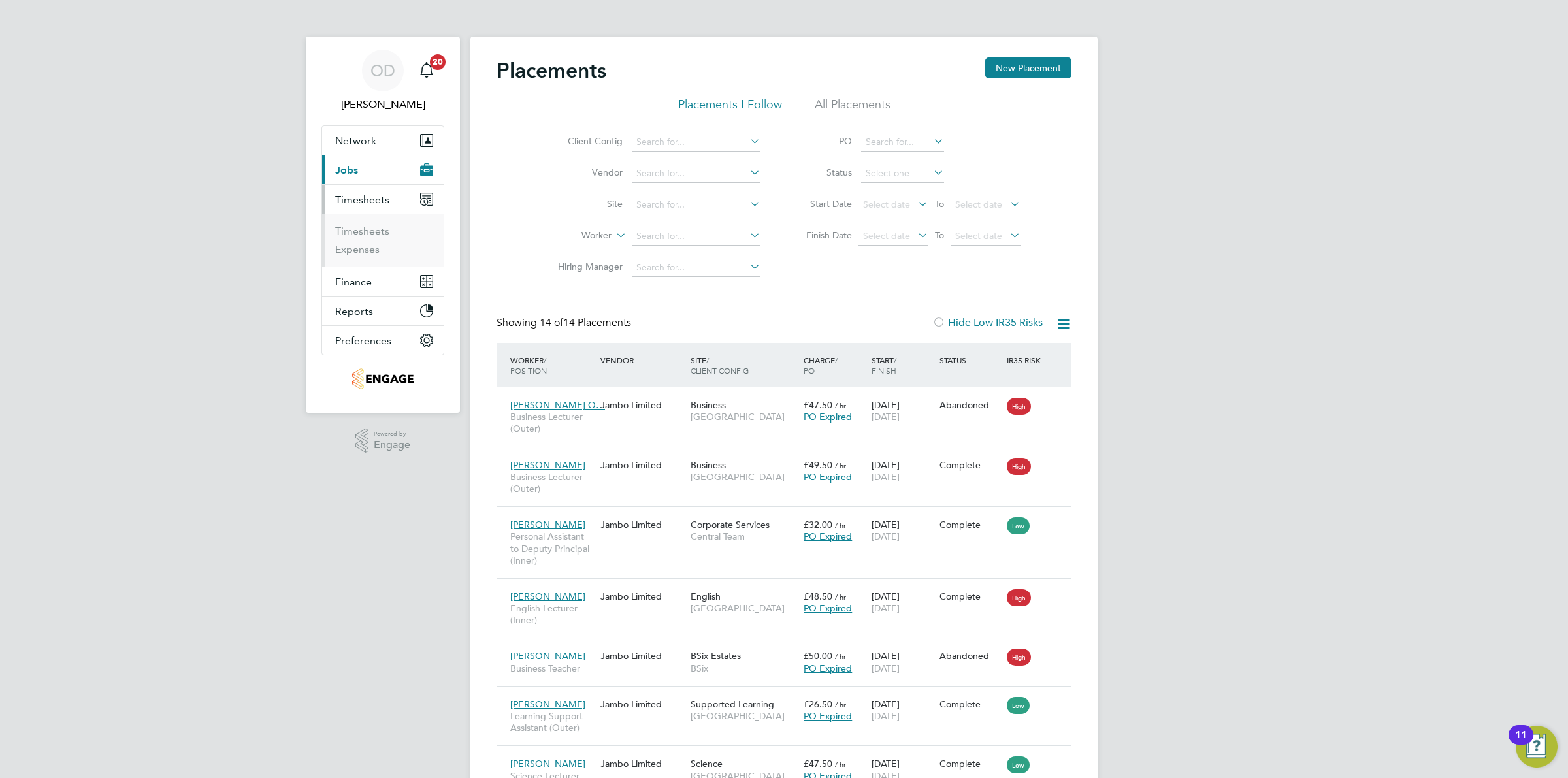
click at [342, 167] on span "Jobs" at bounding box center [346, 170] width 23 height 13
click at [352, 216] on link "Vacancies" at bounding box center [358, 220] width 46 height 13
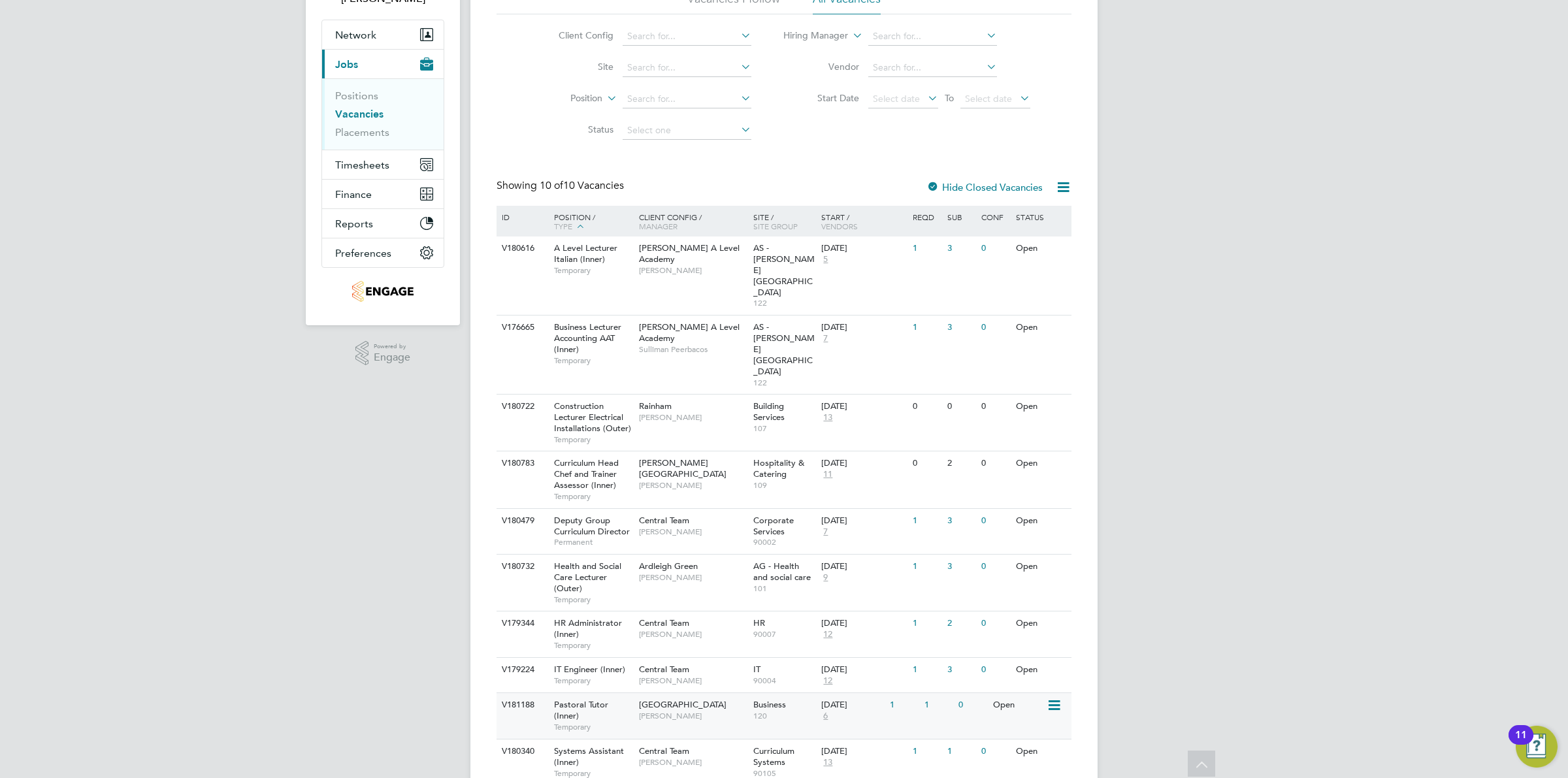
click at [825, 711] on span "6" at bounding box center [825, 716] width 9 height 11
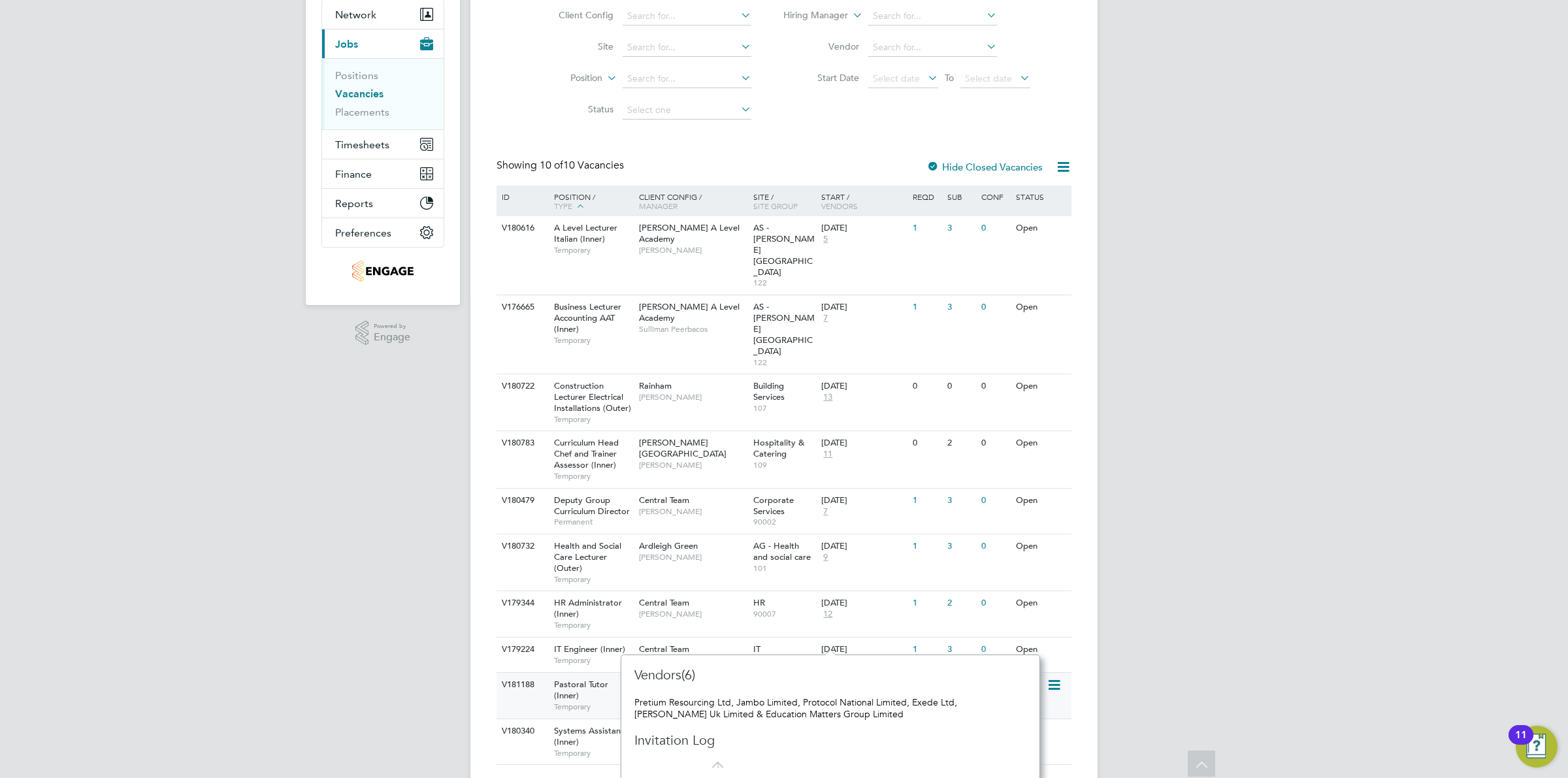
click at [953, 673] on div "1" at bounding box center [938, 685] width 34 height 24
click at [681, 690] on span "[PERSON_NAME]" at bounding box center [693, 696] width 108 height 11
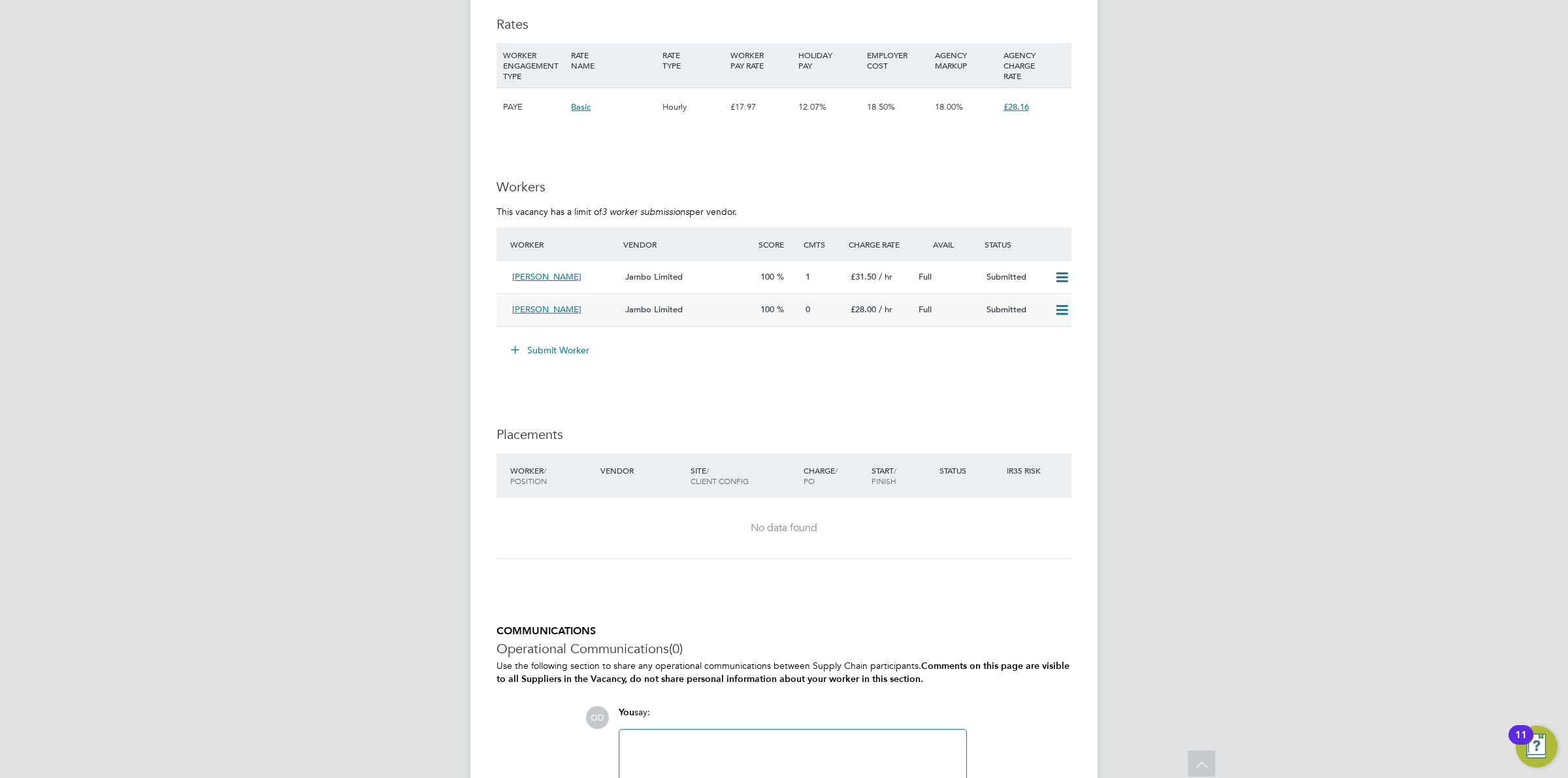
scroll to position [2357, 0]
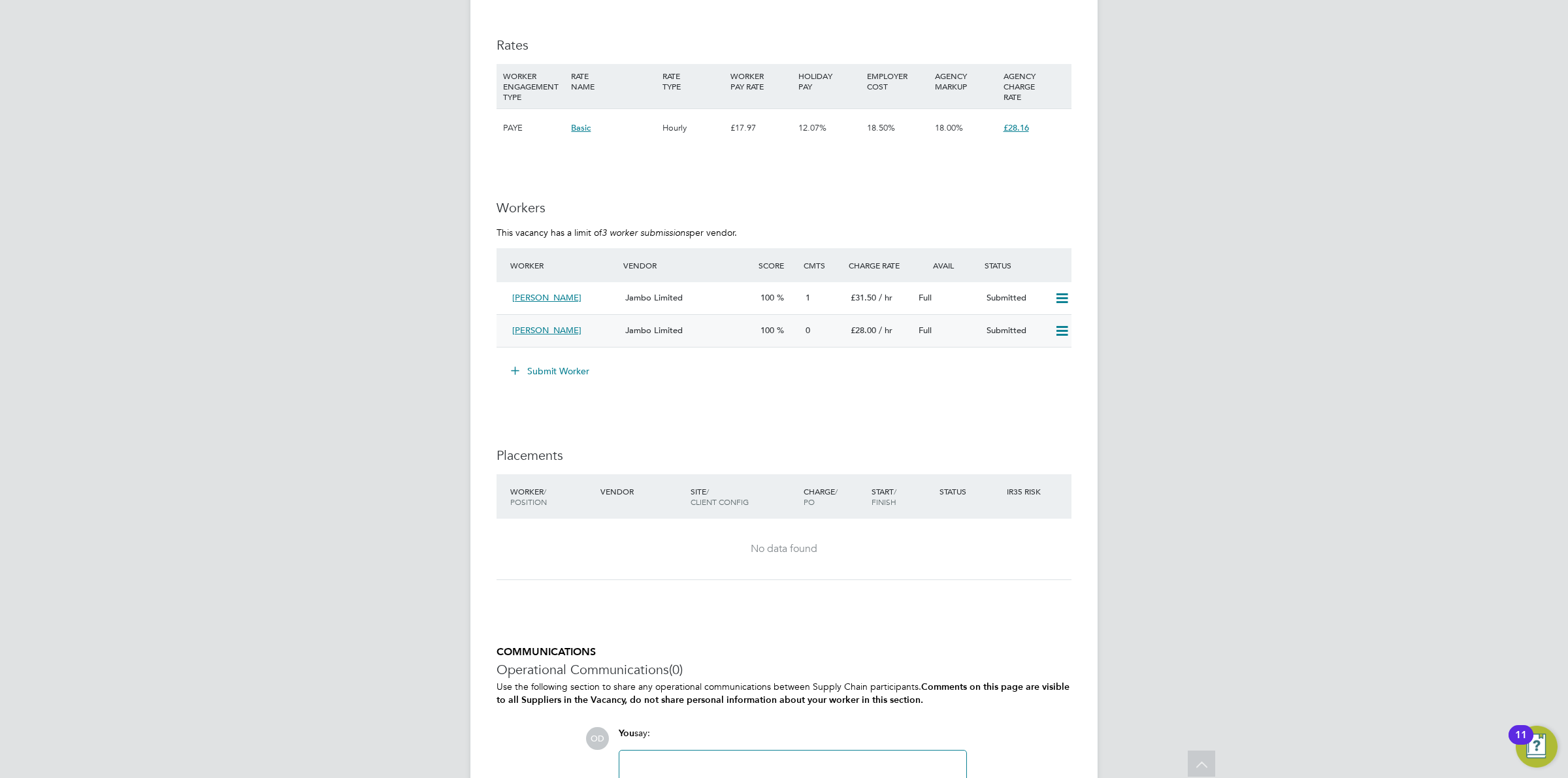
click at [866, 304] on div "£31.50 / hr" at bounding box center [879, 298] width 68 height 22
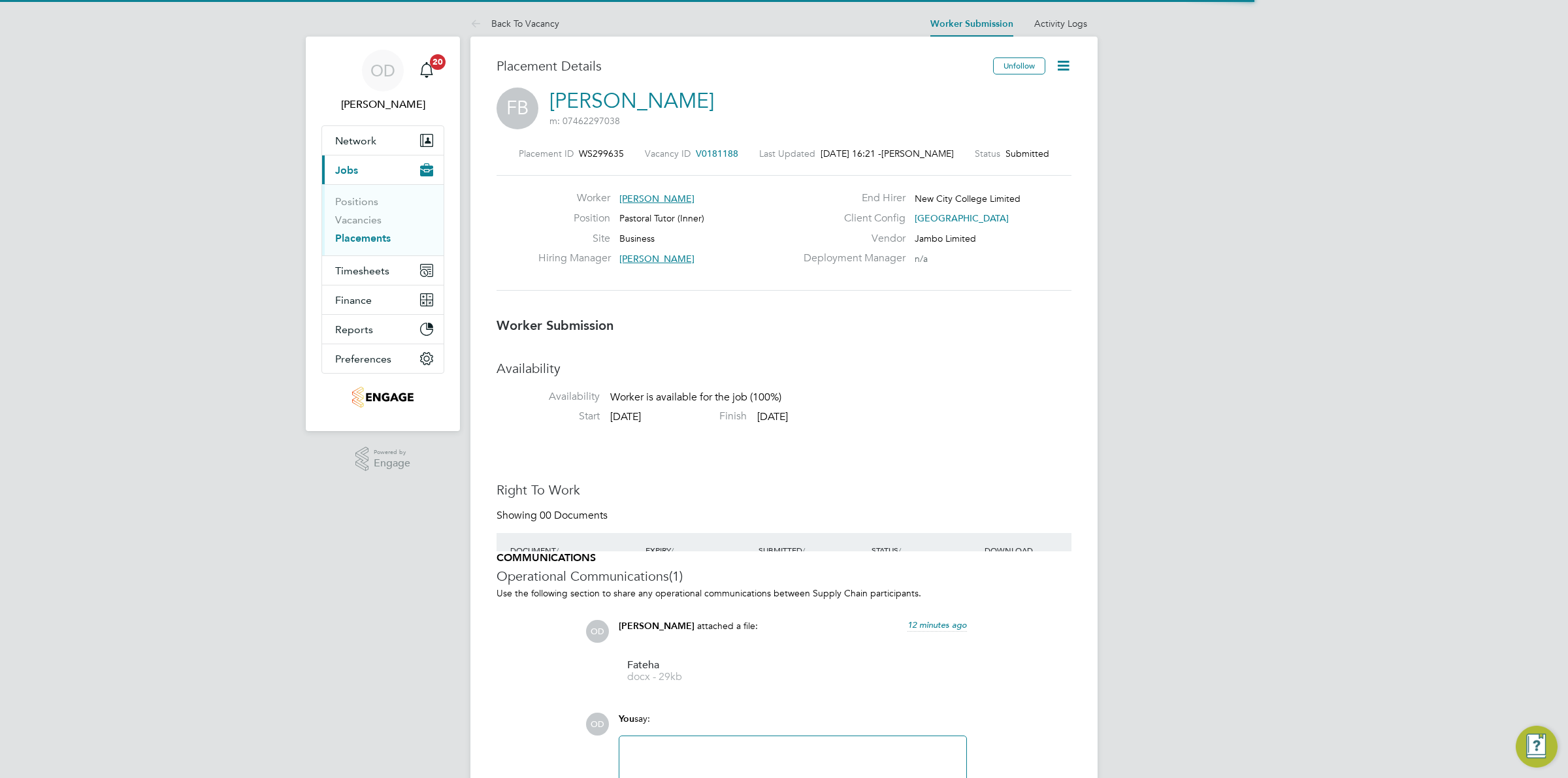
scroll to position [13, 105]
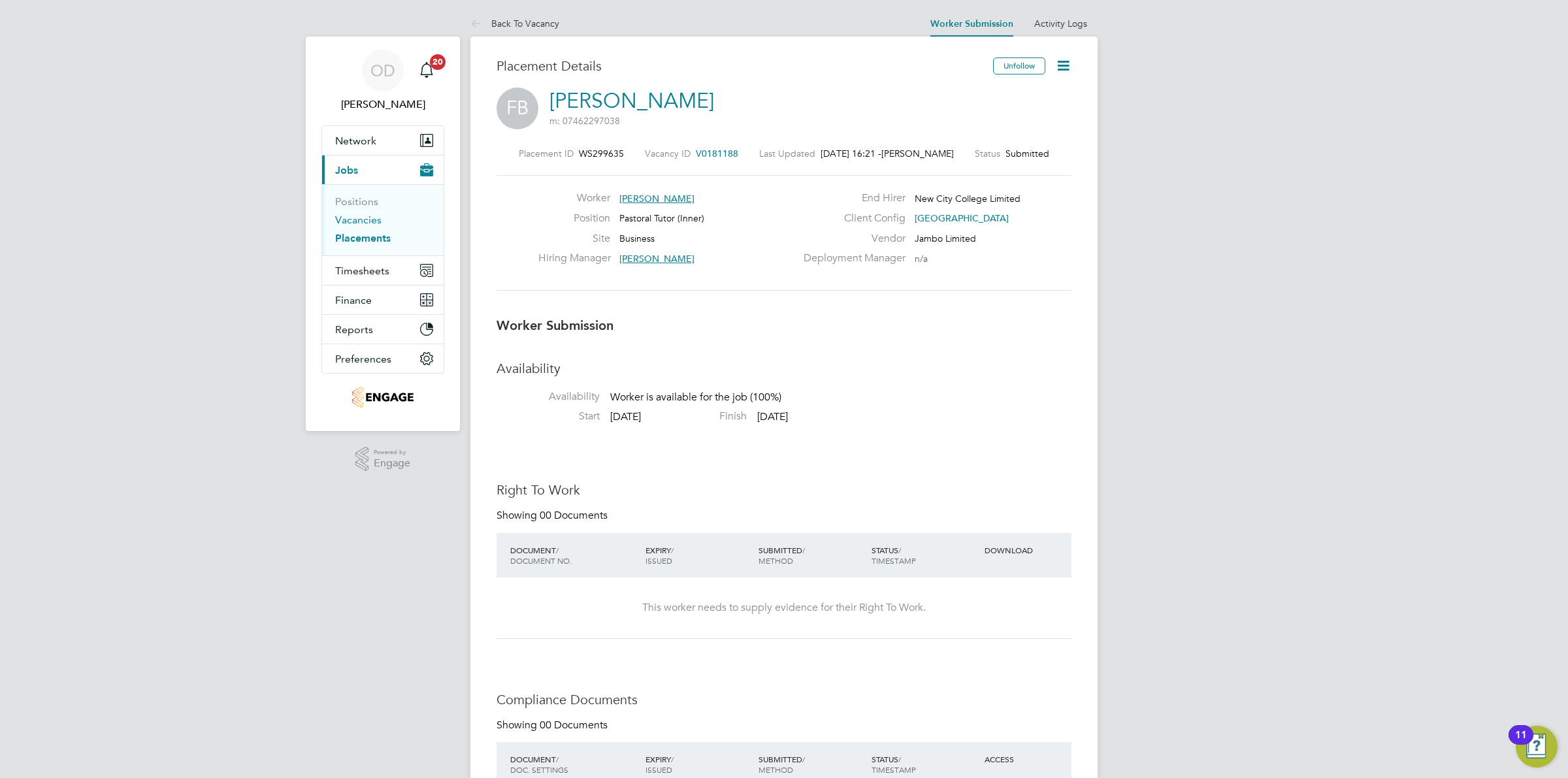
click at [340, 219] on link "Vacancies" at bounding box center [358, 220] width 46 height 13
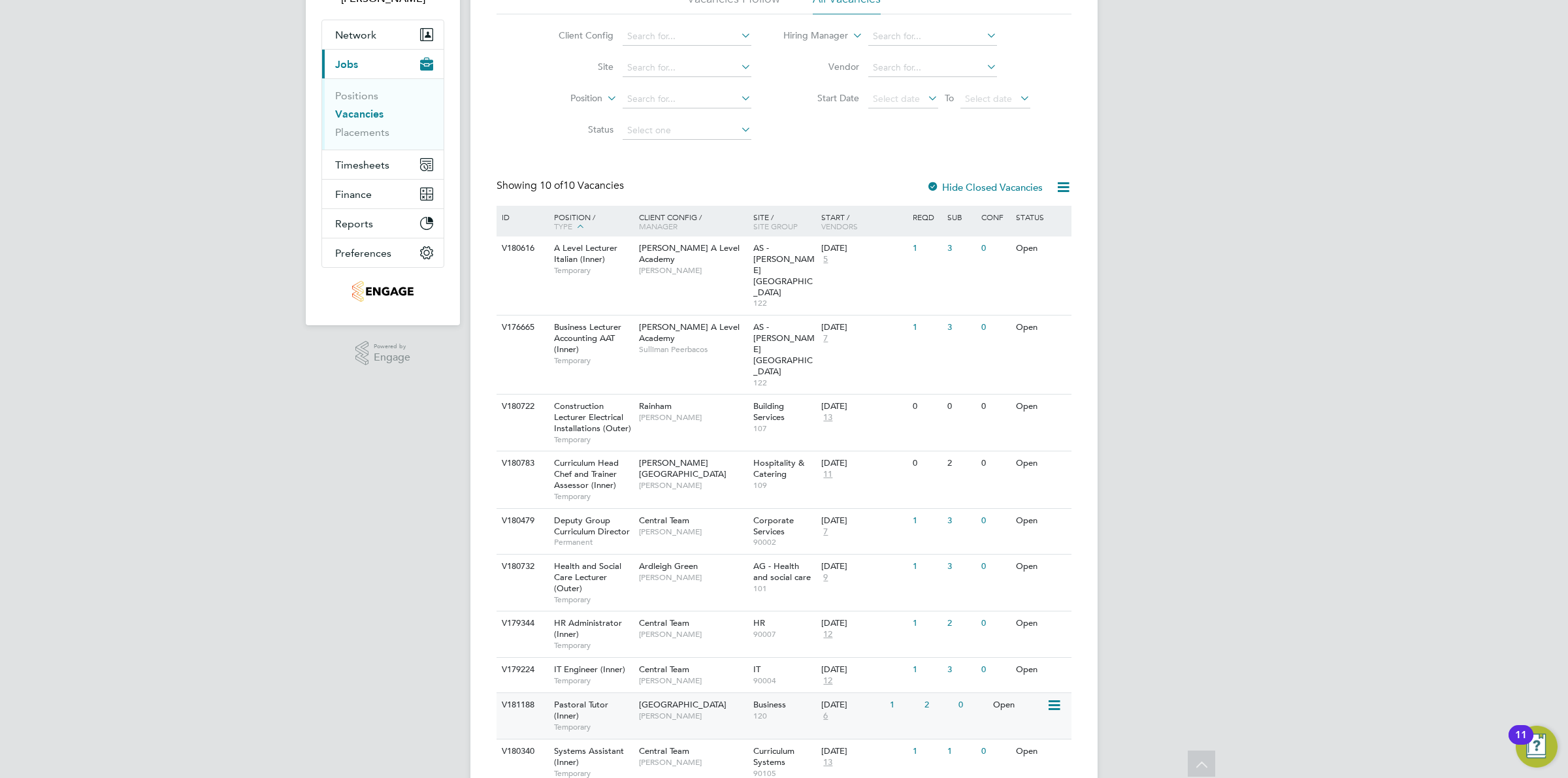
click at [880, 693] on div "29 Sep 2025 6" at bounding box center [852, 711] width 68 height 36
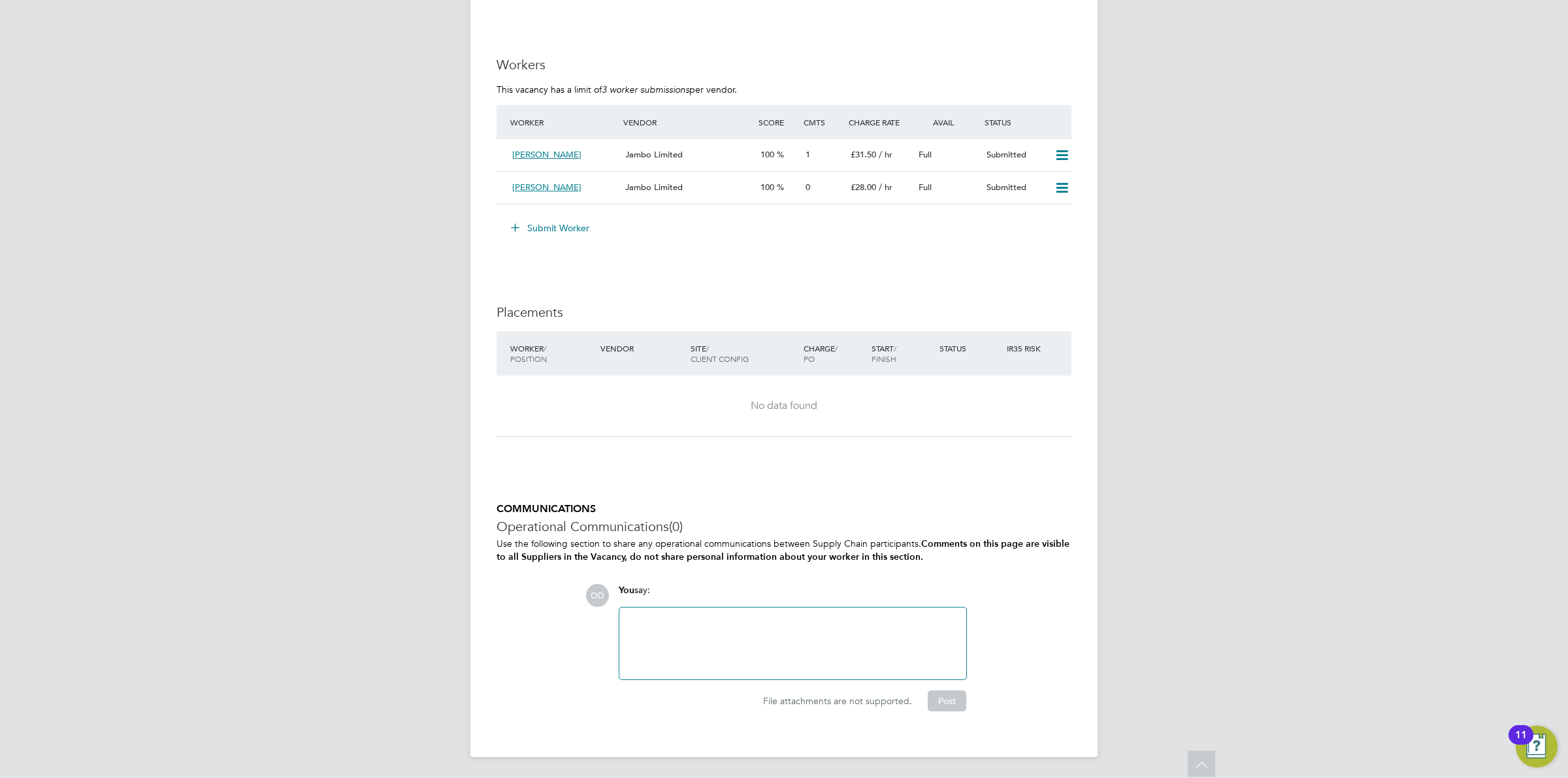
scroll to position [2479, 0]
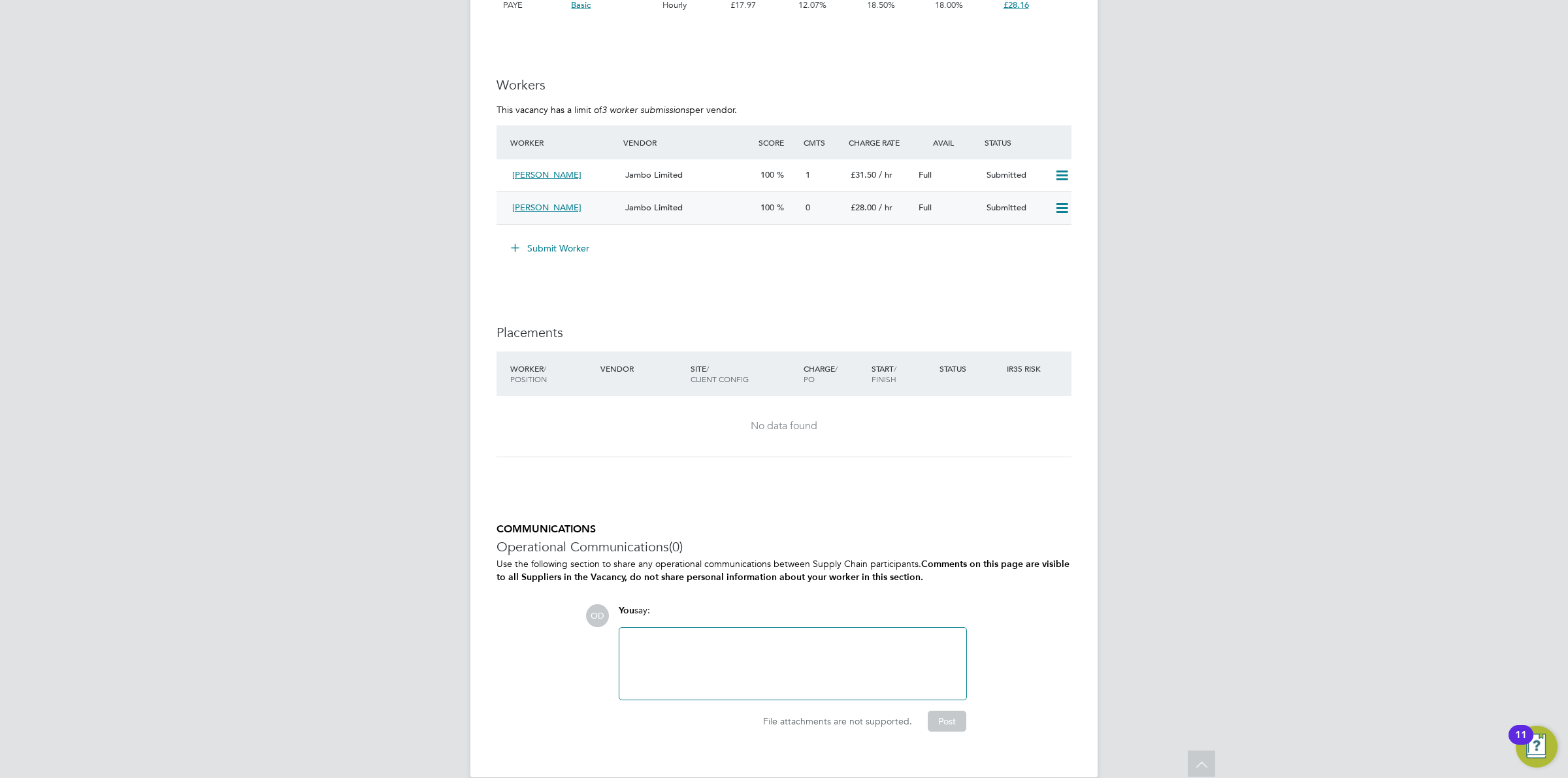
click at [688, 213] on div "Jambo Limited" at bounding box center [687, 208] width 135 height 22
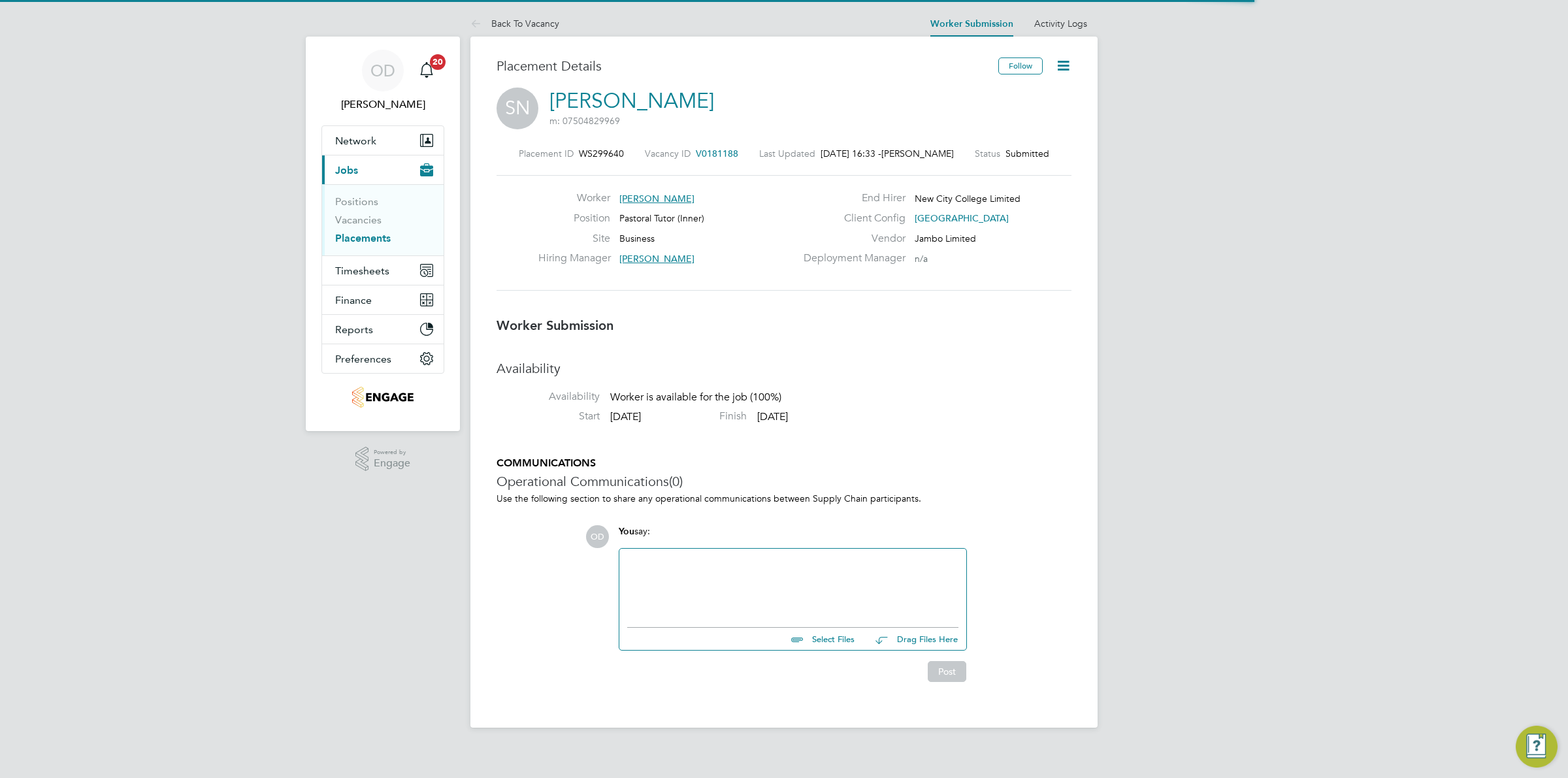
scroll to position [7, 7]
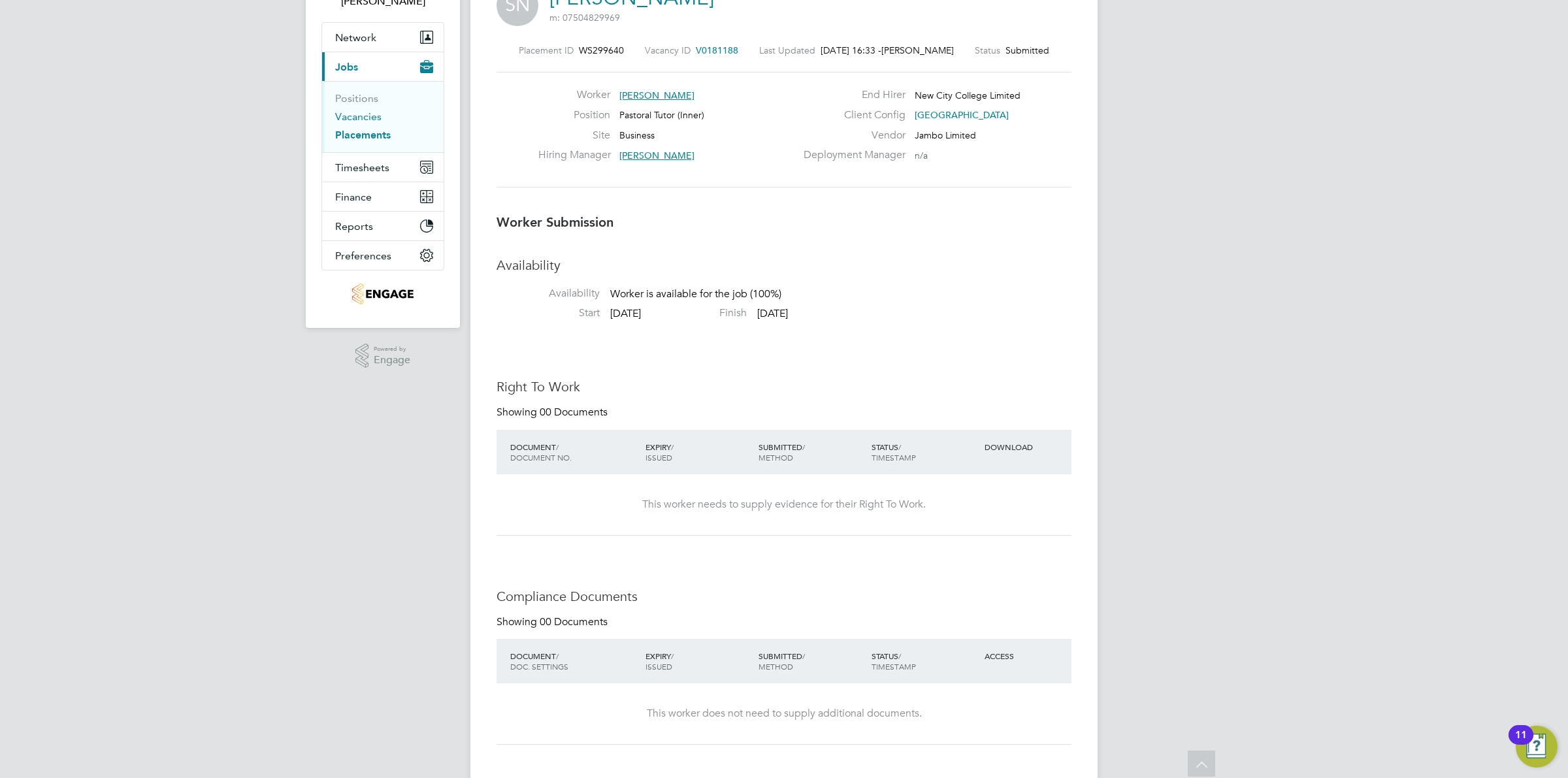
click at [364, 122] on link "Vacancies" at bounding box center [358, 117] width 46 height 13
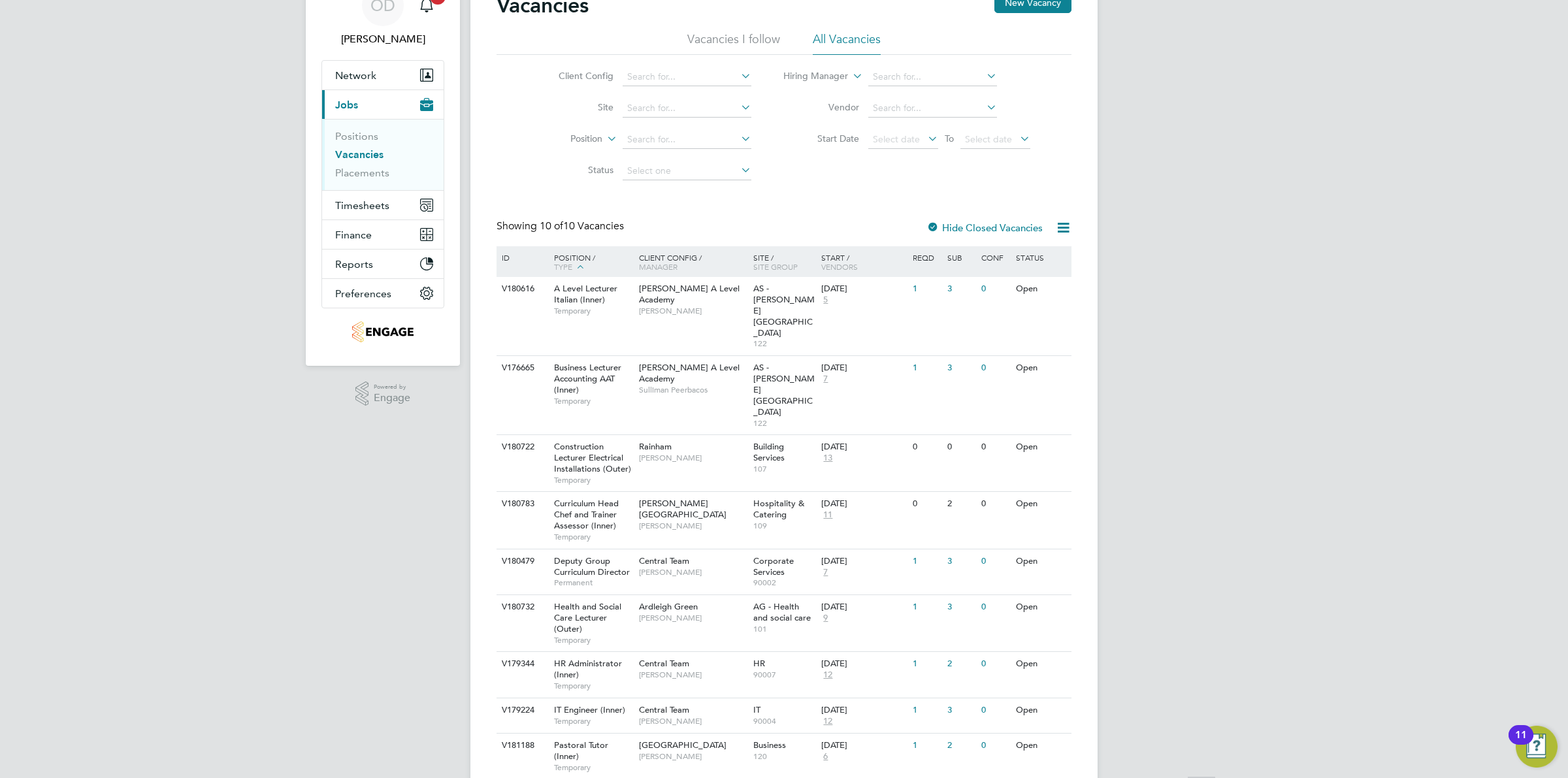
scroll to position [86, 0]
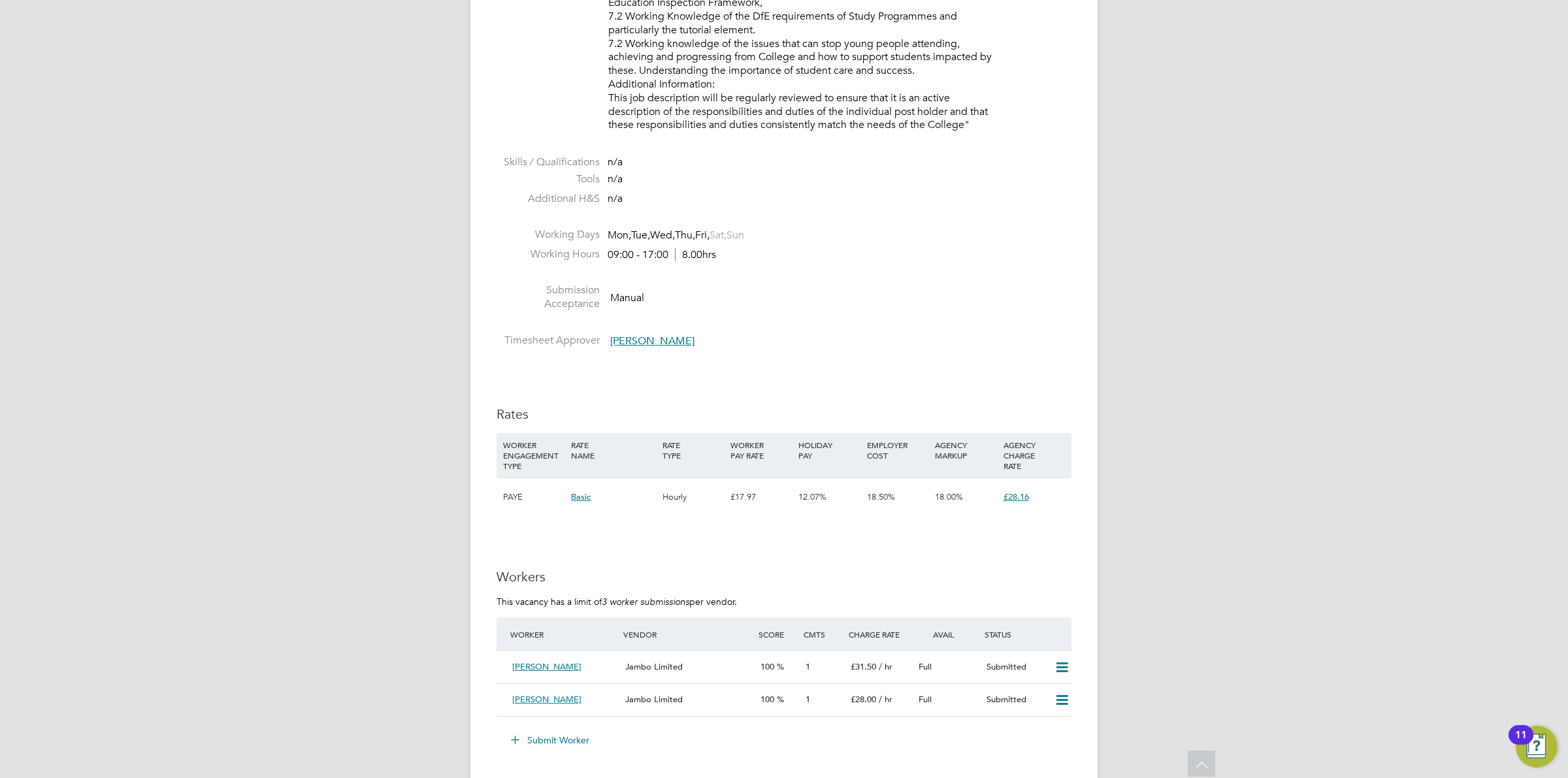
scroll to position [2029, 0]
